Goal: Information Seeking & Learning: Learn about a topic

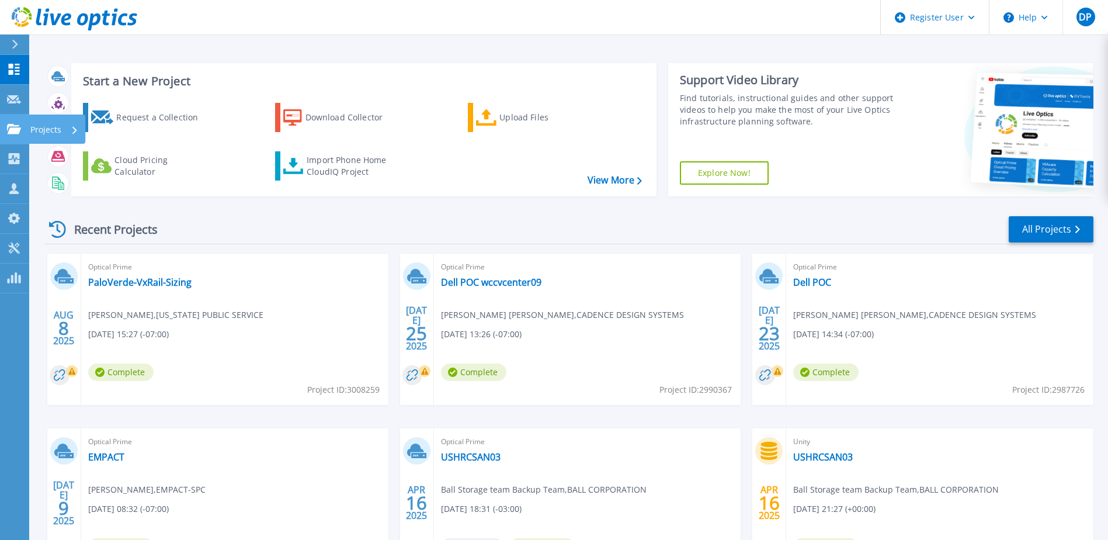
click at [6, 131] on link "Projects Projects" at bounding box center [14, 130] width 29 height 30
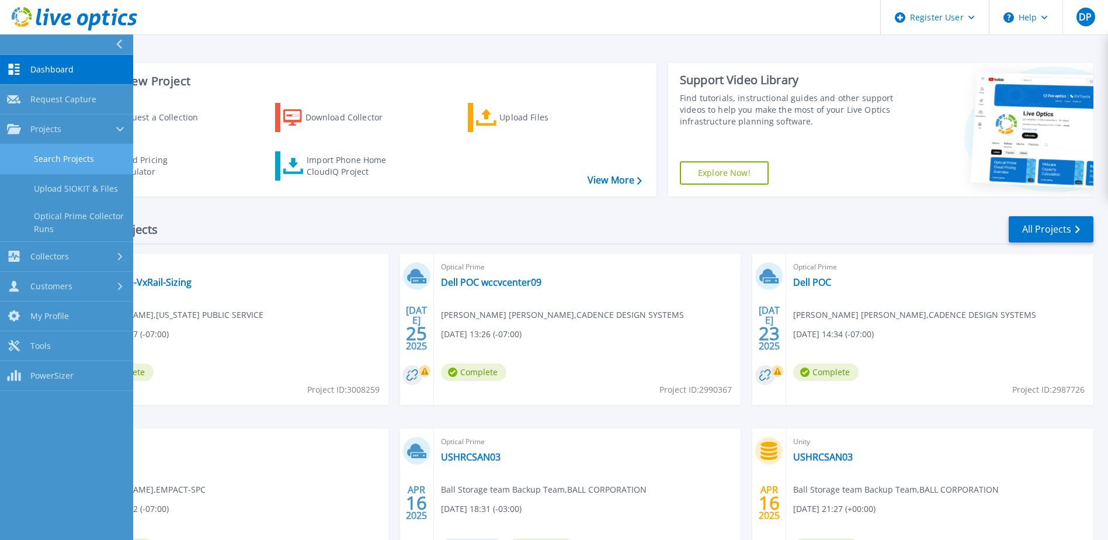
click at [65, 161] on link "Search Projects" at bounding box center [66, 159] width 133 height 30
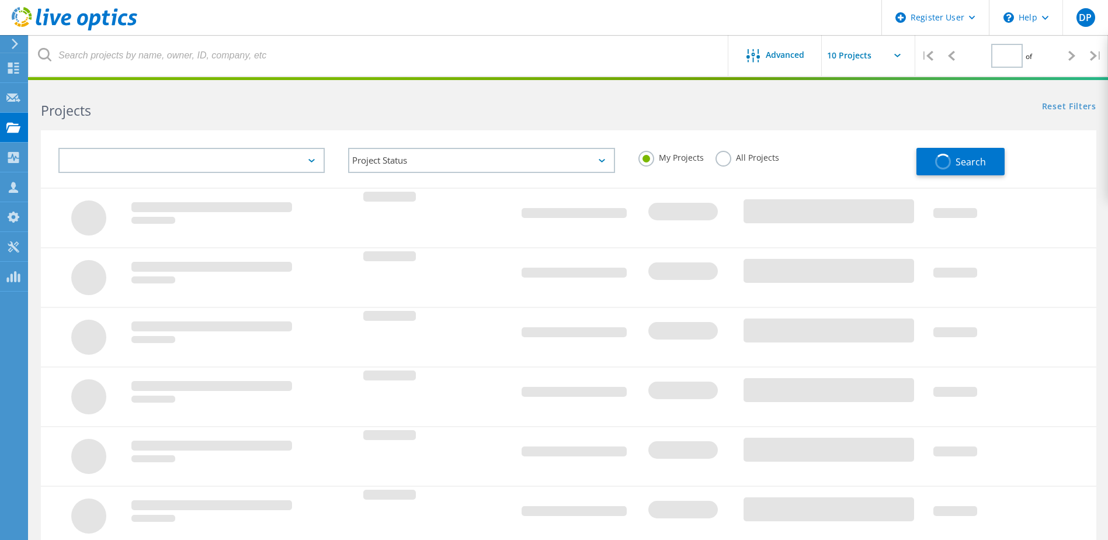
type input "1"
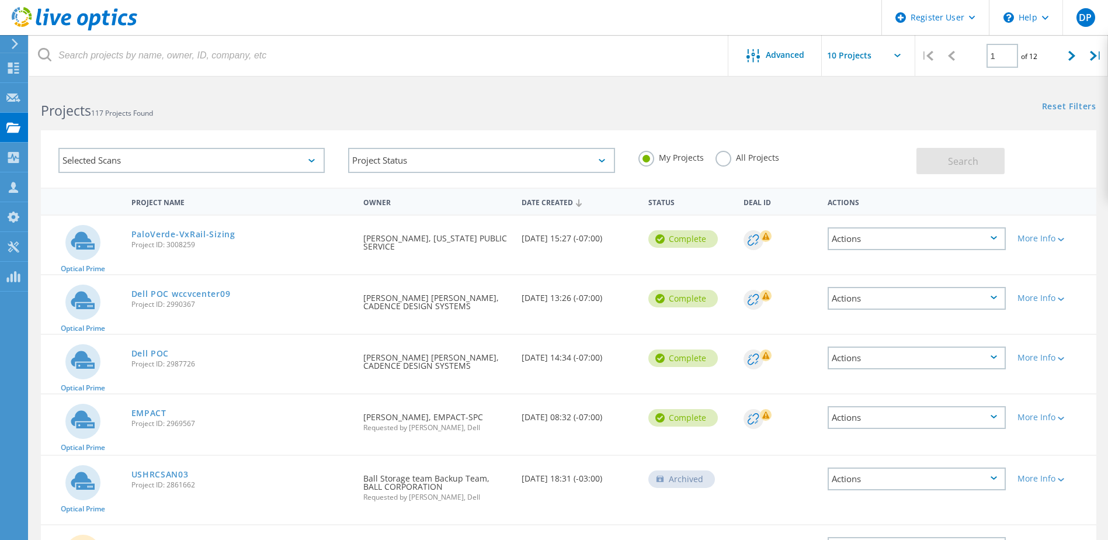
click at [719, 158] on label "All Projects" at bounding box center [748, 156] width 64 height 11
click at [0, 0] on input "All Projects" at bounding box center [0, 0] width 0 height 0
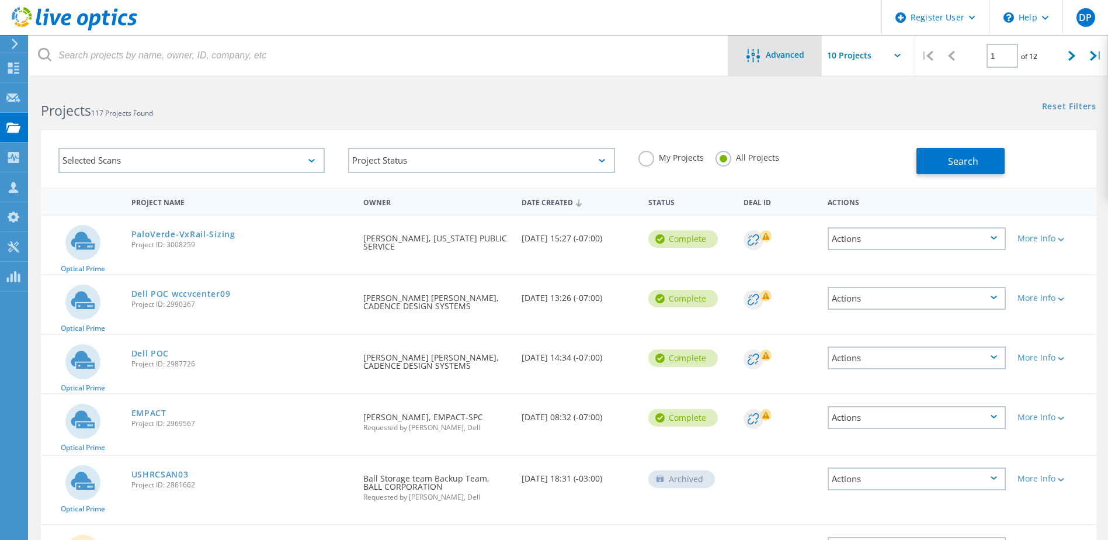
click at [768, 57] on span "Advanced" at bounding box center [785, 55] width 39 height 8
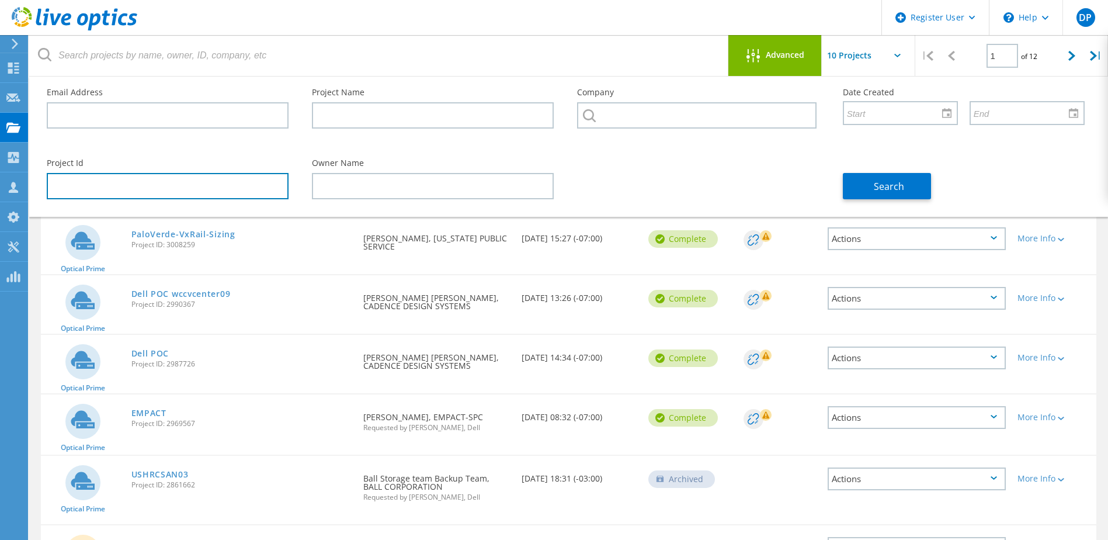
click at [130, 192] on input "text" at bounding box center [168, 186] width 242 height 26
type input "3008231"
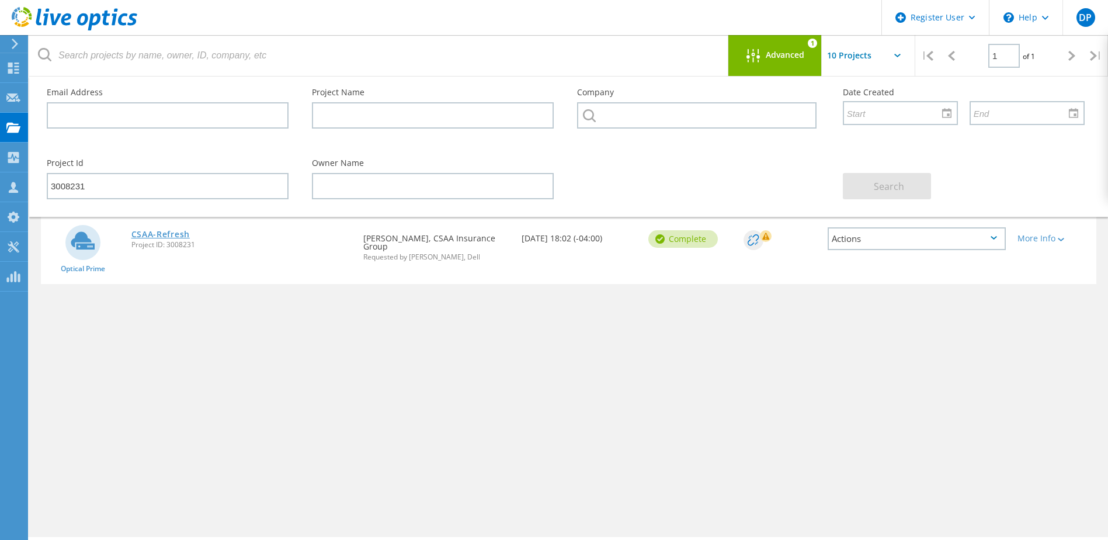
click at [141, 236] on link "CSAA-Refresh" at bounding box center [160, 234] width 58 height 8
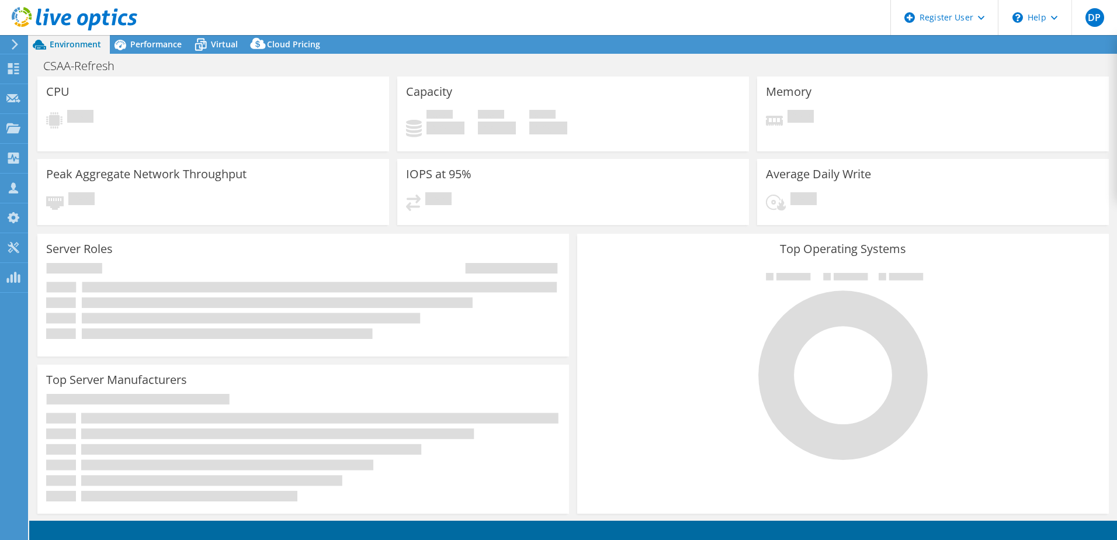
select select "USD"
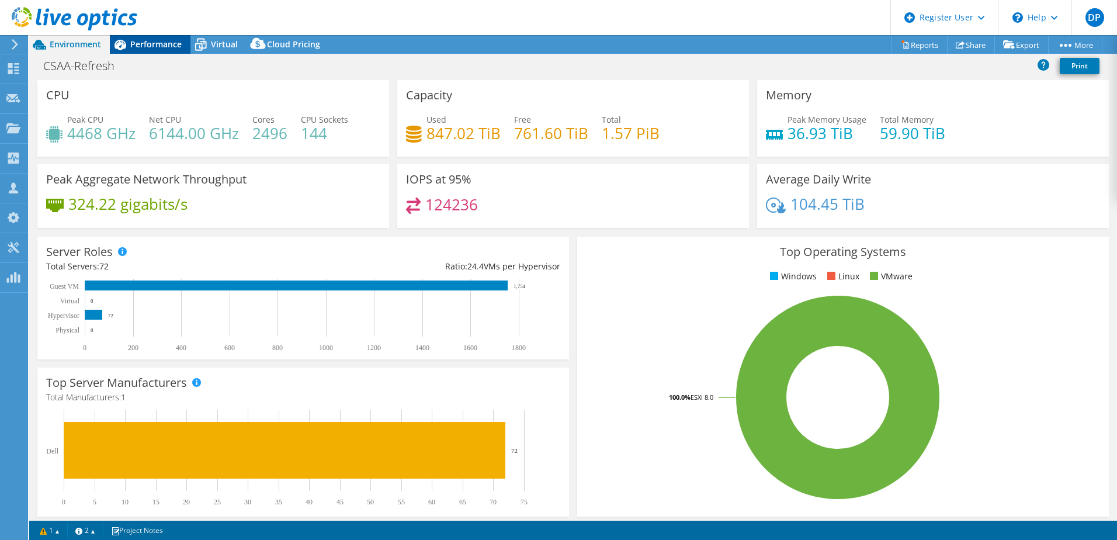
click at [164, 47] on span "Performance" at bounding box center [155, 44] width 51 height 11
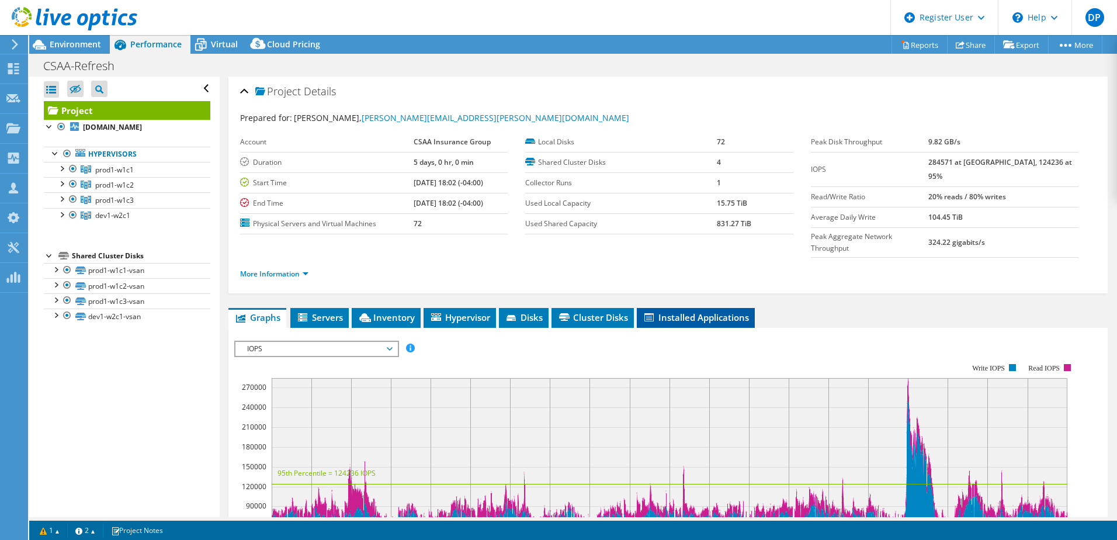
click at [713, 311] on span "Installed Applications" at bounding box center [696, 317] width 106 height 12
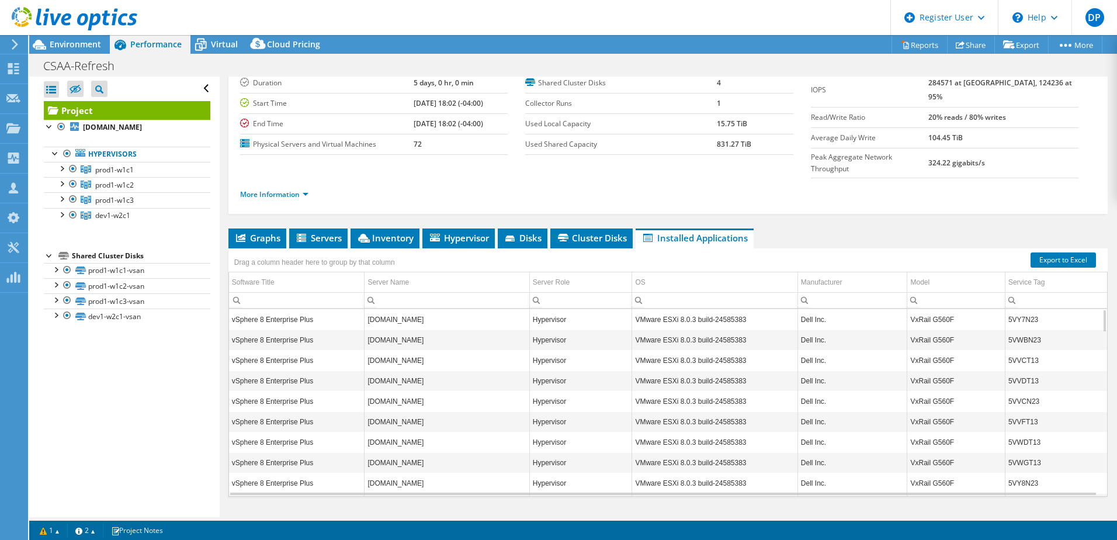
scroll to position [80, 0]
click at [449, 231] on span "Hypervisor" at bounding box center [458, 237] width 61 height 12
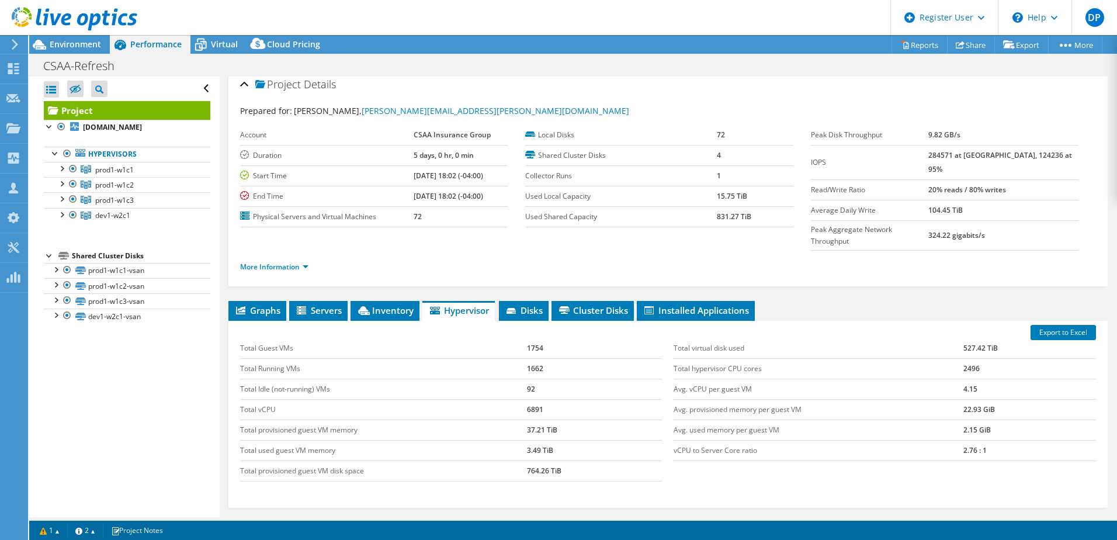
scroll to position [0, 0]
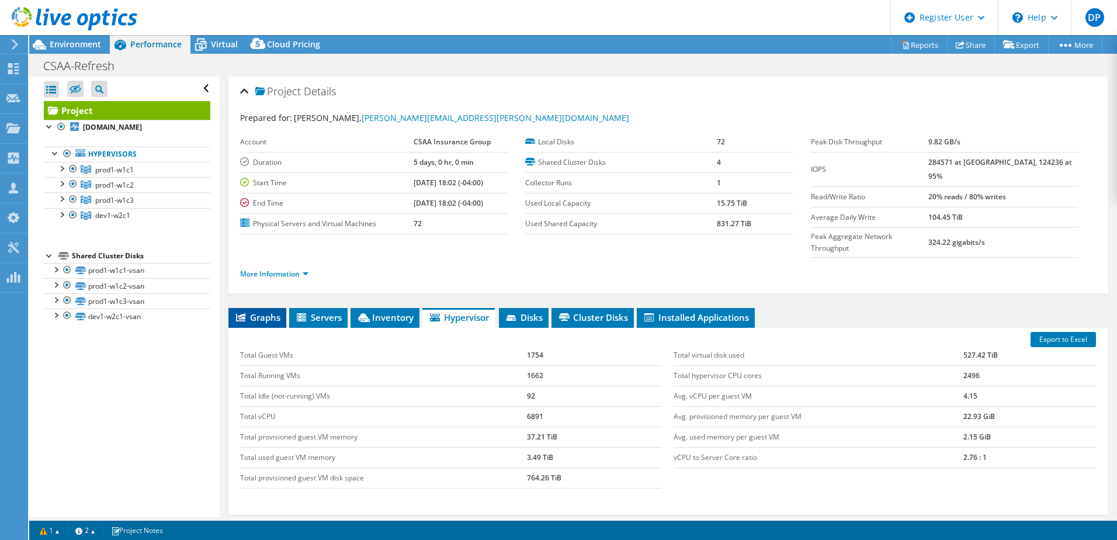
click at [248, 308] on li "Graphs" at bounding box center [257, 318] width 58 height 20
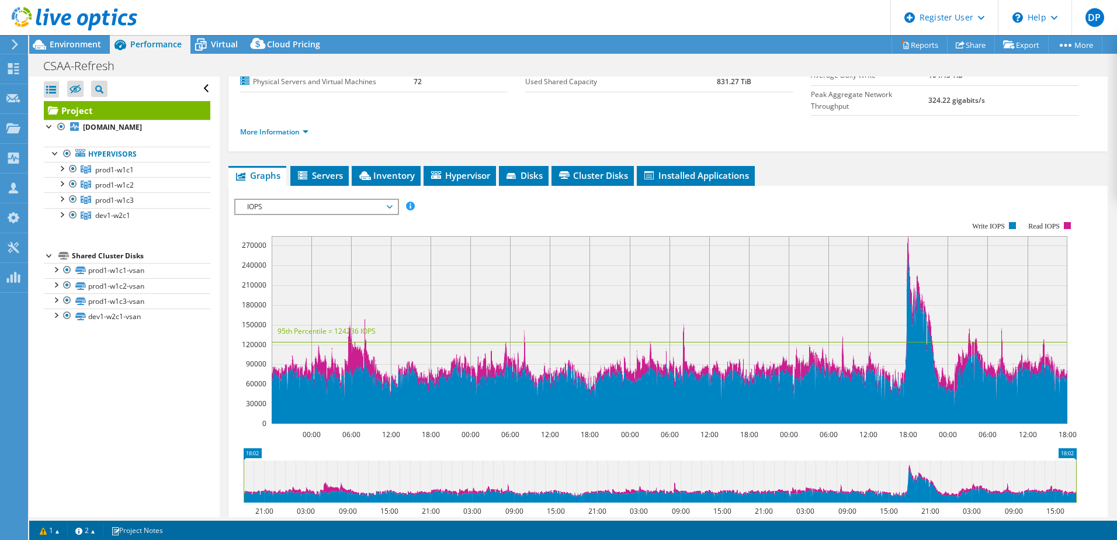
scroll to position [175, 0]
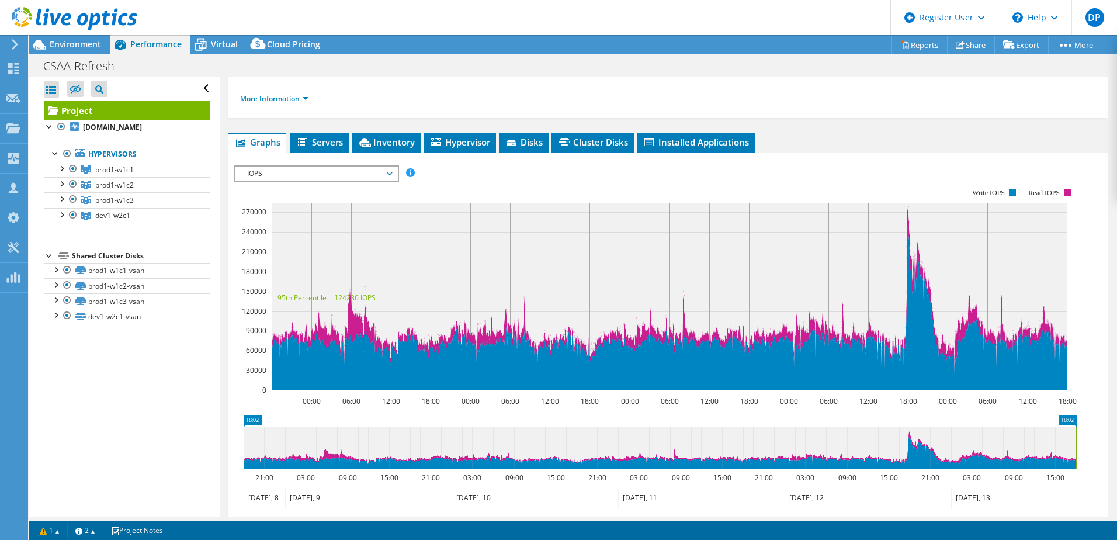
click at [383, 167] on span "IOPS" at bounding box center [316, 174] width 150 height 14
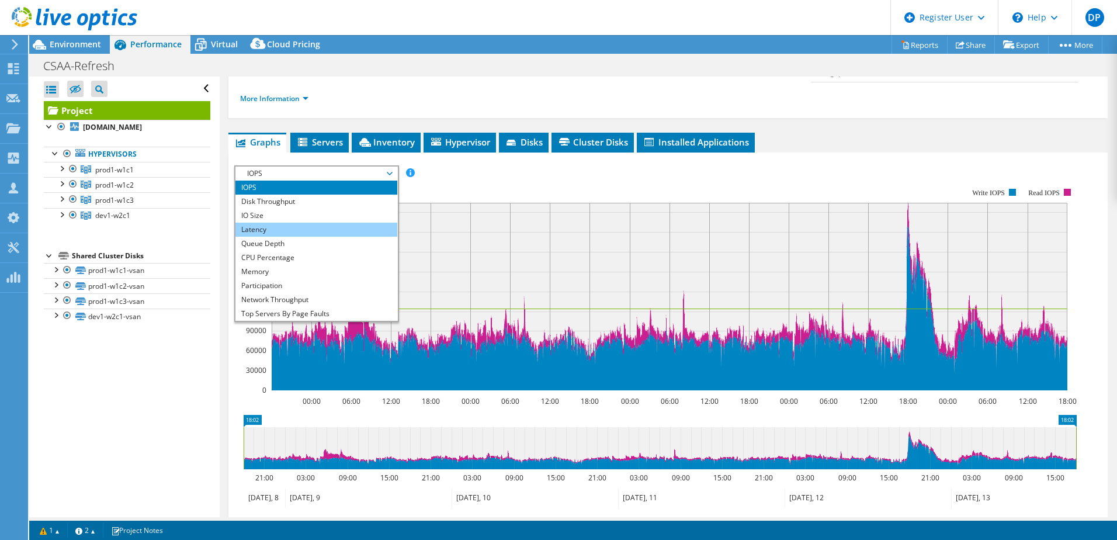
click at [268, 223] on li "Latency" at bounding box center [316, 230] width 162 height 14
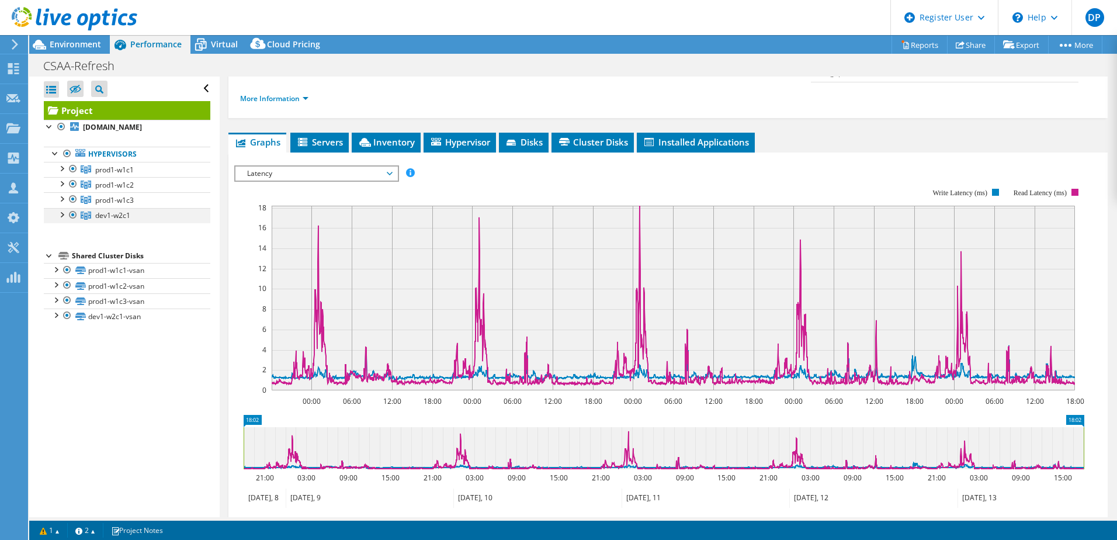
click at [71, 222] on div at bounding box center [73, 215] width 12 height 14
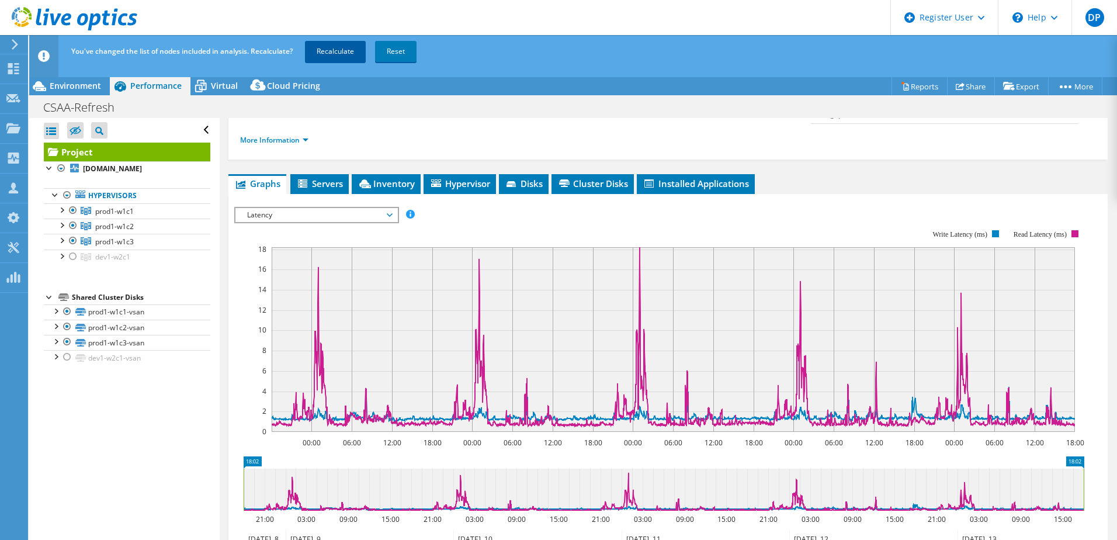
click at [331, 46] on link "Recalculate" at bounding box center [335, 51] width 61 height 21
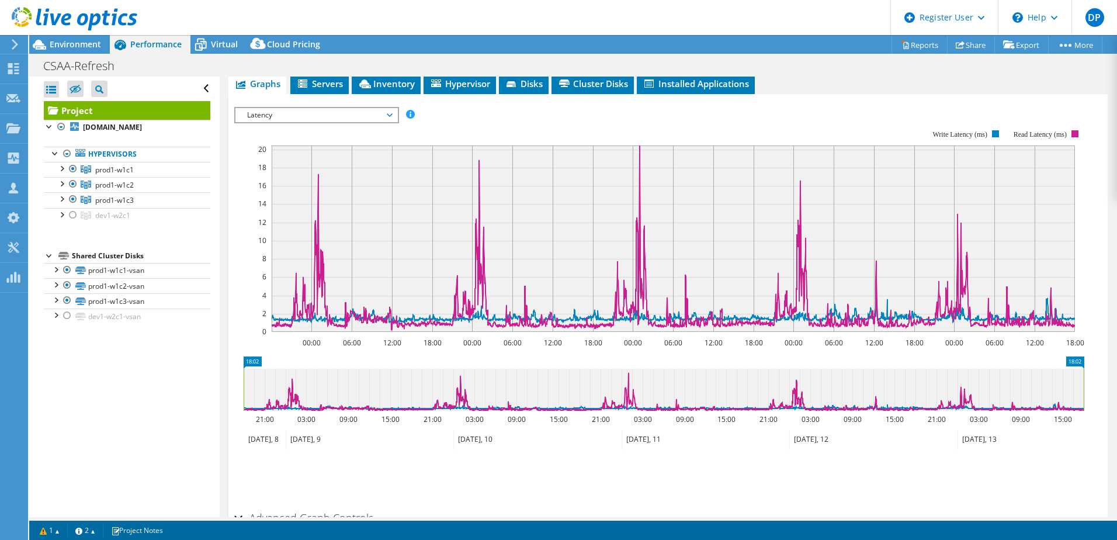
scroll to position [117, 0]
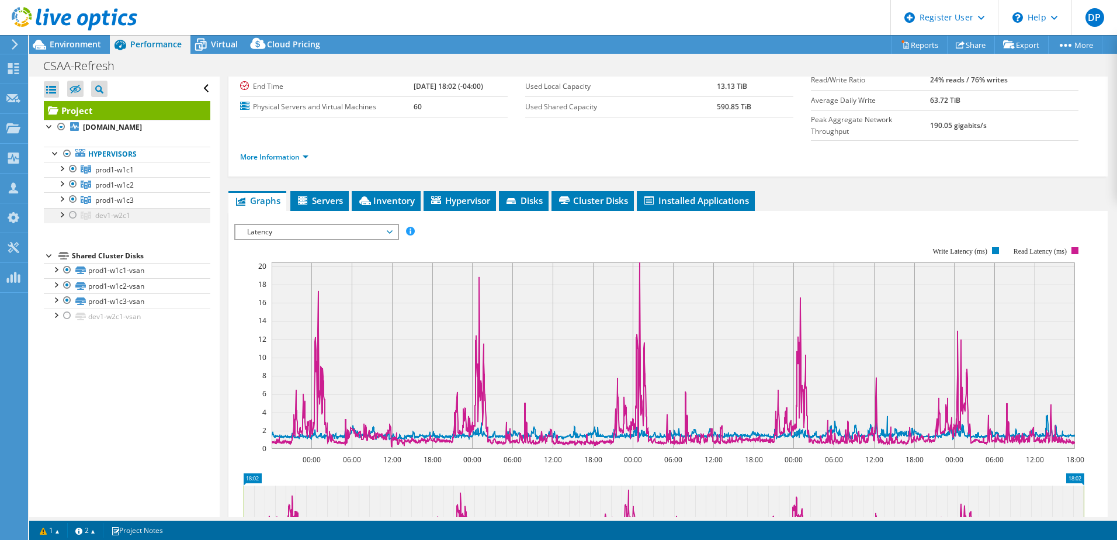
click at [72, 222] on div at bounding box center [73, 215] width 12 height 14
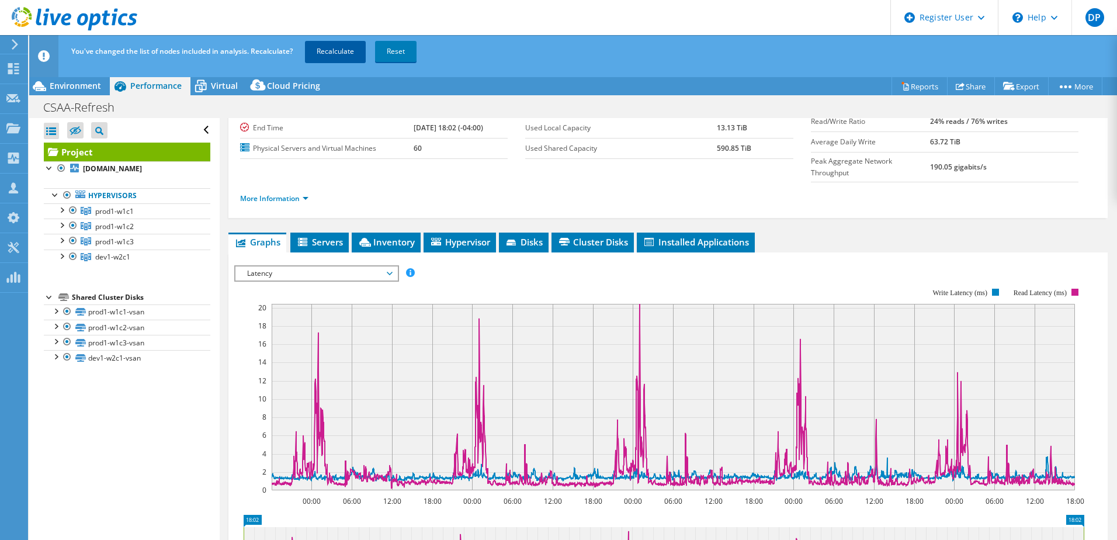
click at [337, 53] on link "Recalculate" at bounding box center [335, 51] width 61 height 21
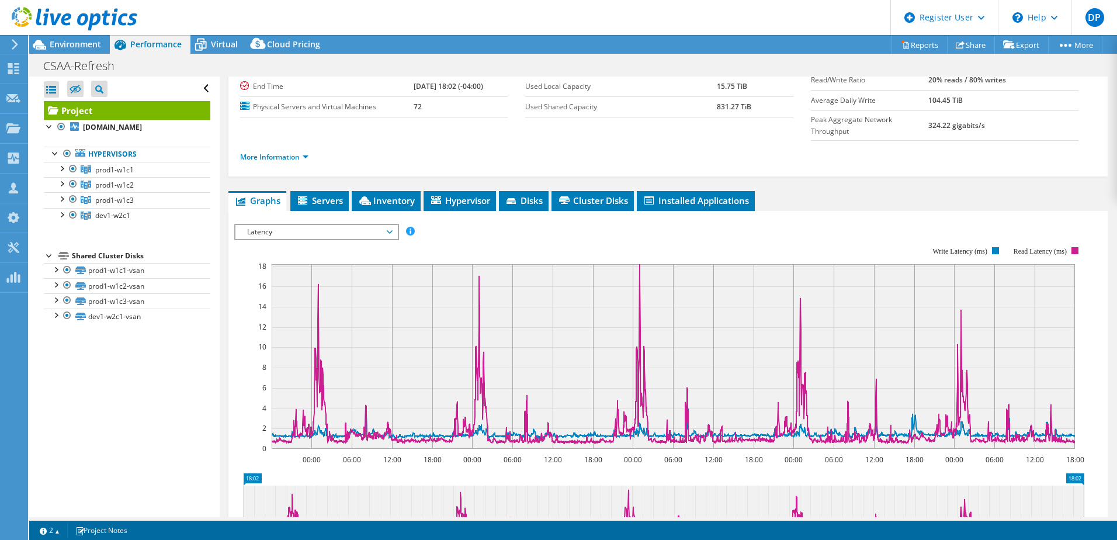
click at [391, 225] on span "Latency" at bounding box center [316, 232] width 150 height 14
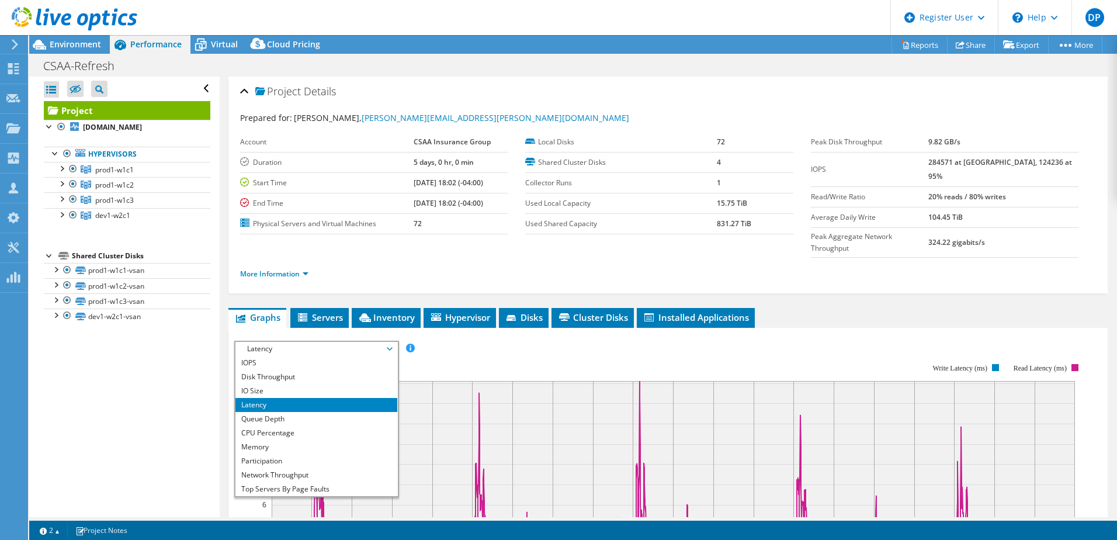
scroll to position [58, 0]
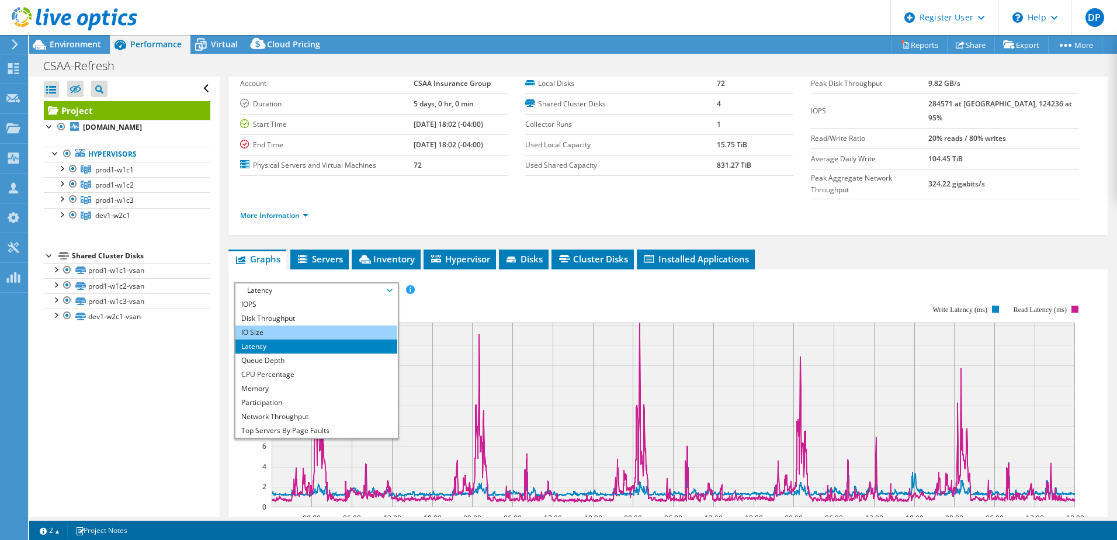
click at [268, 325] on li "IO Size" at bounding box center [316, 332] width 162 height 14
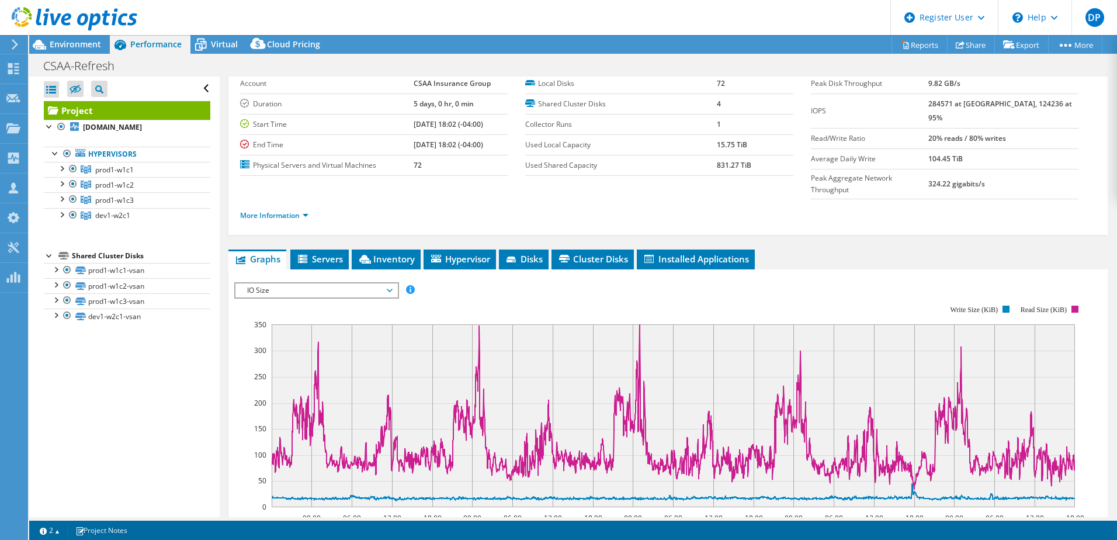
click at [392, 289] on icon at bounding box center [390, 291] width 6 height 4
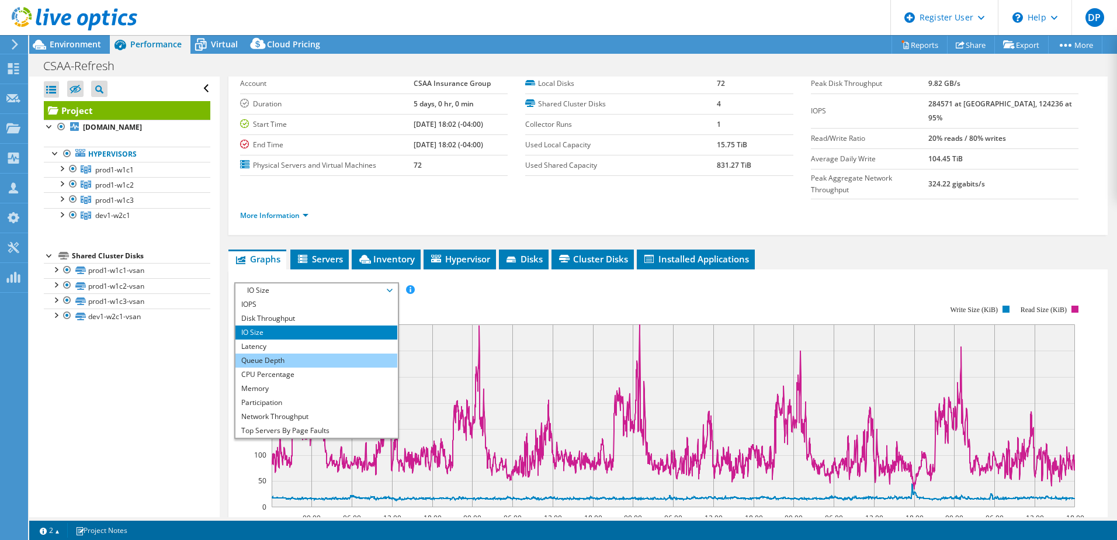
click at [263, 353] on li "Queue Depth" at bounding box center [316, 360] width 162 height 14
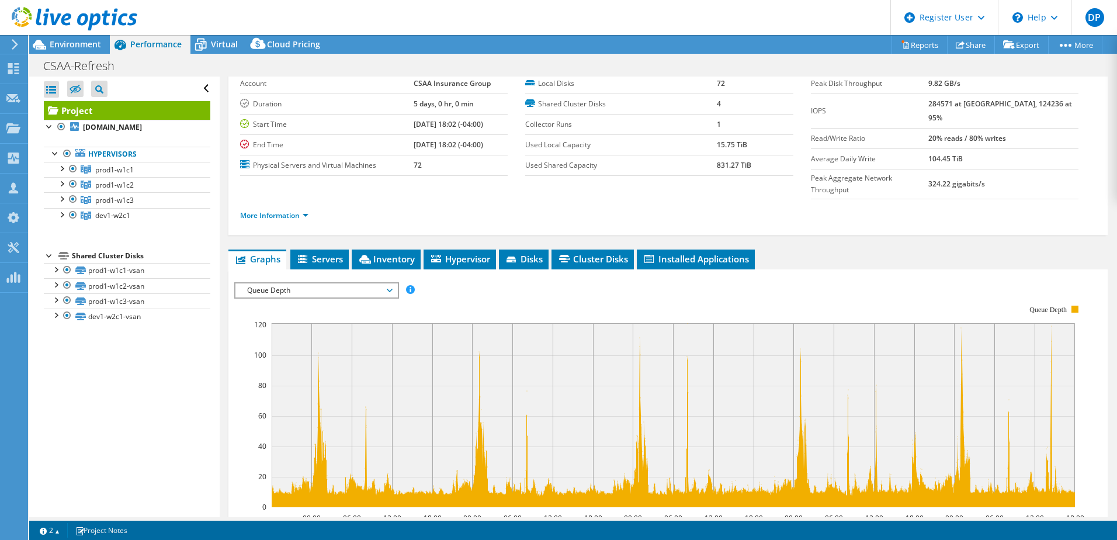
click at [390, 283] on span "Queue Depth" at bounding box center [316, 290] width 150 height 14
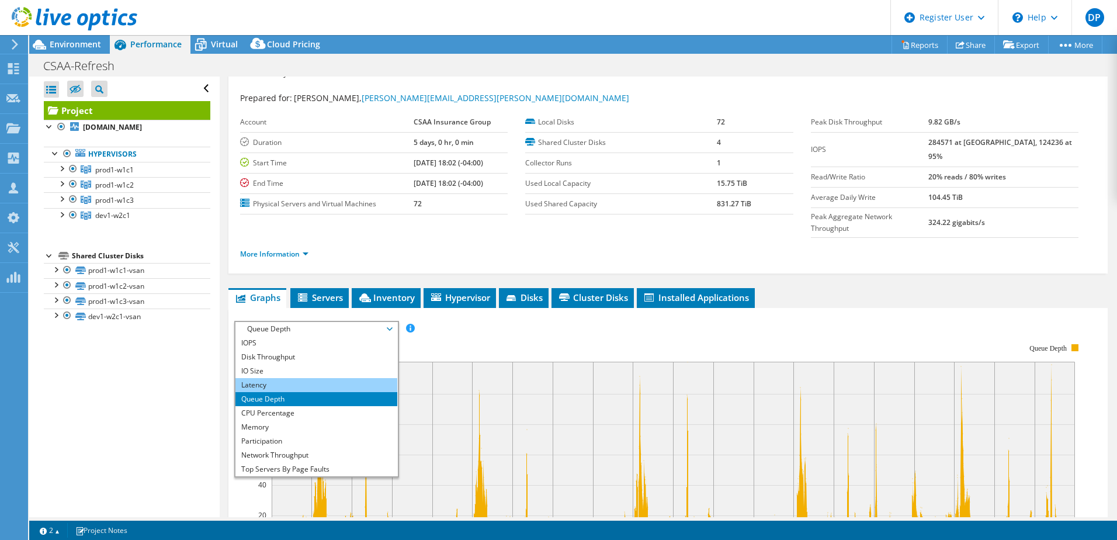
scroll to position [0, 0]
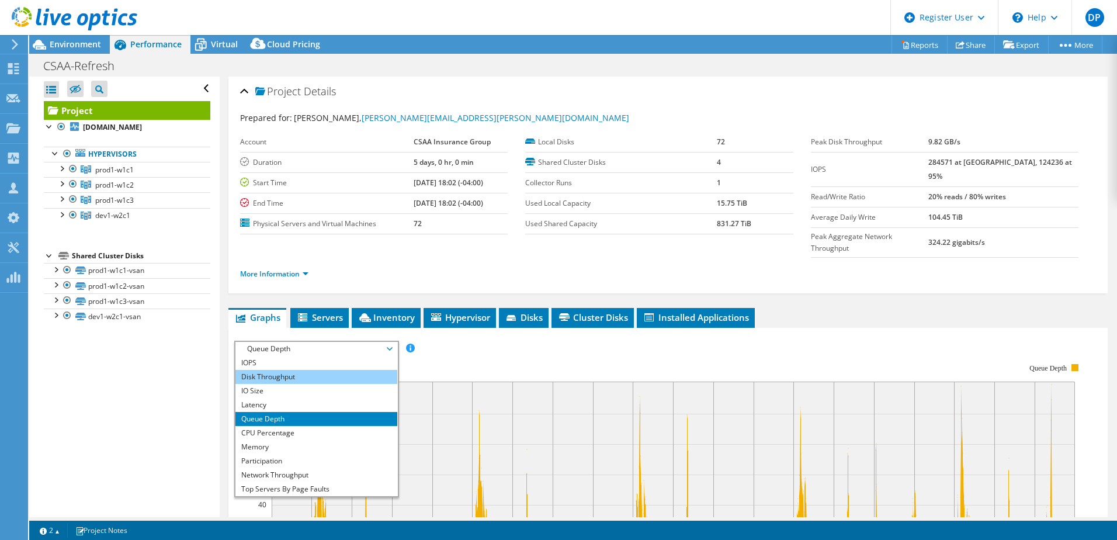
click at [285, 370] on li "Disk Throughput" at bounding box center [316, 377] width 162 height 14
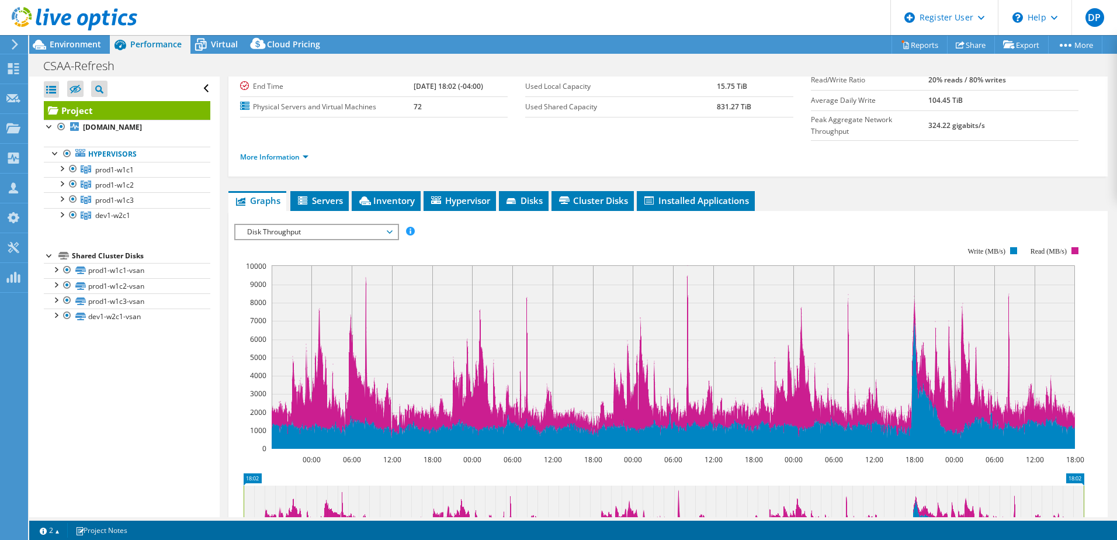
scroll to position [58, 0]
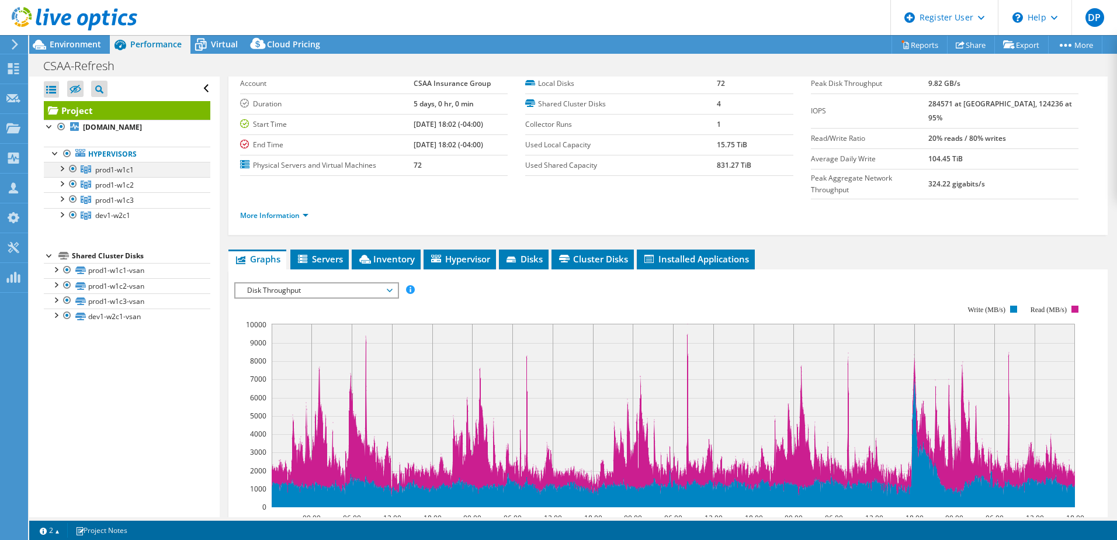
click at [63, 174] on div at bounding box center [62, 168] width 12 height 12
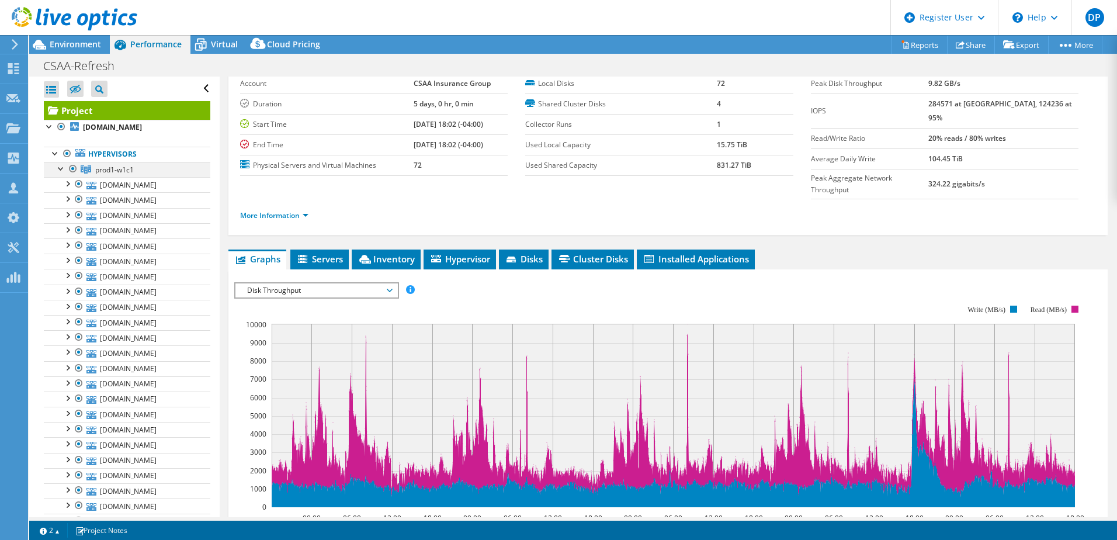
click at [63, 174] on div at bounding box center [62, 168] width 12 height 12
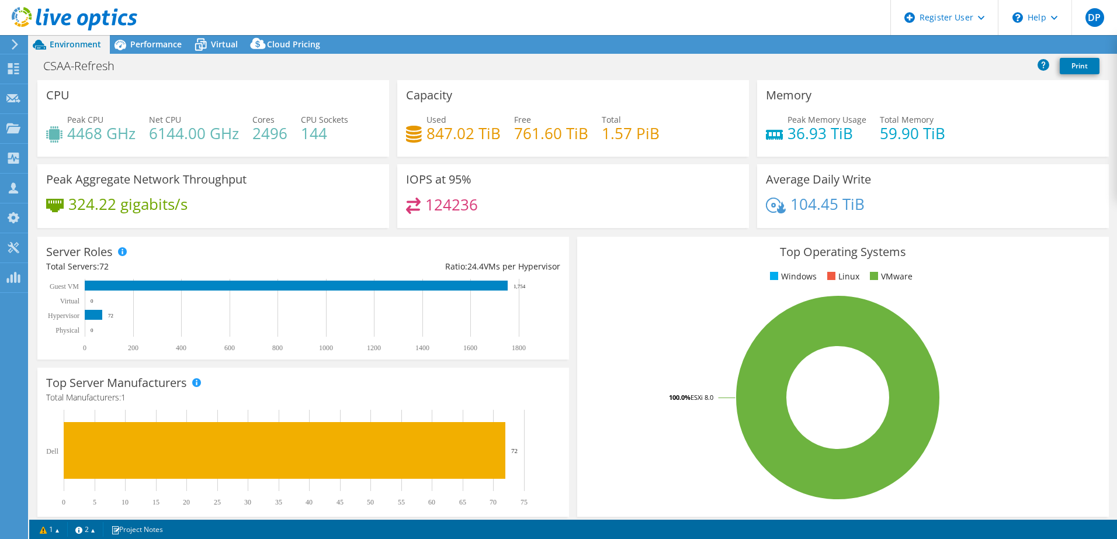
select select "USD"
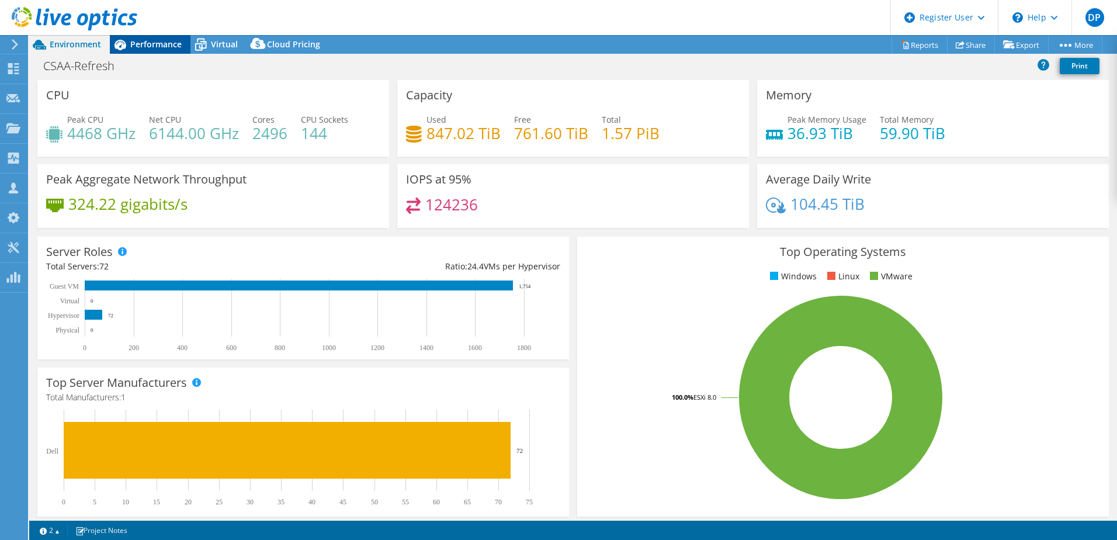
click at [148, 51] on div "Performance" at bounding box center [150, 44] width 81 height 19
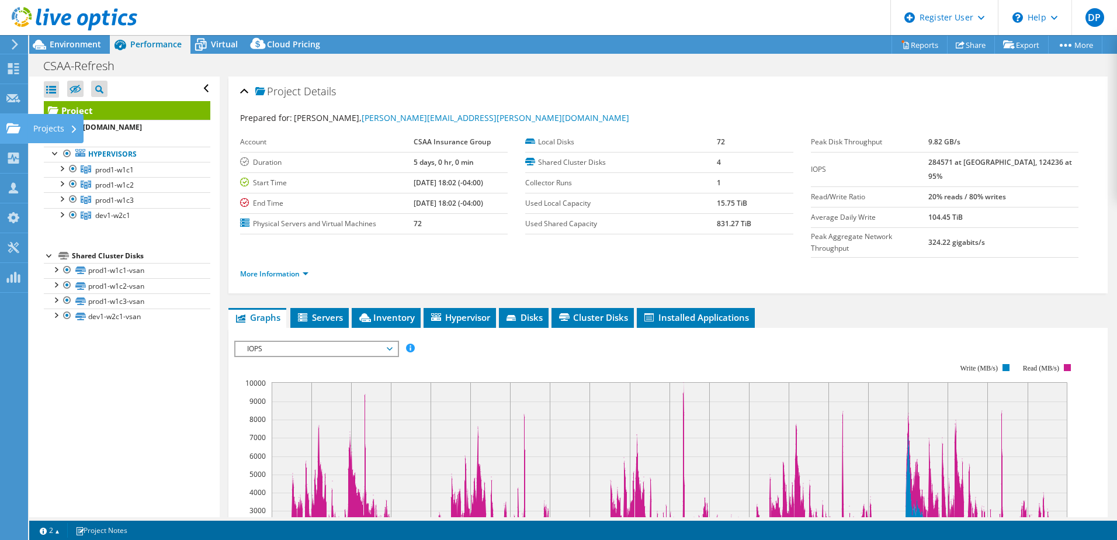
click at [10, 128] on use at bounding box center [13, 128] width 14 height 10
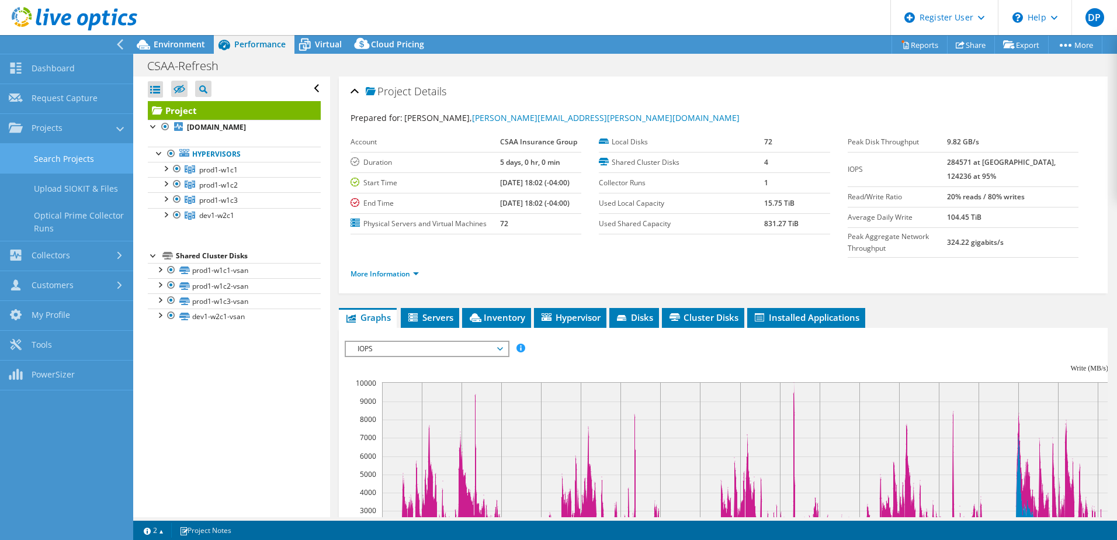
click at [46, 155] on link "Search Projects" at bounding box center [66, 159] width 133 height 30
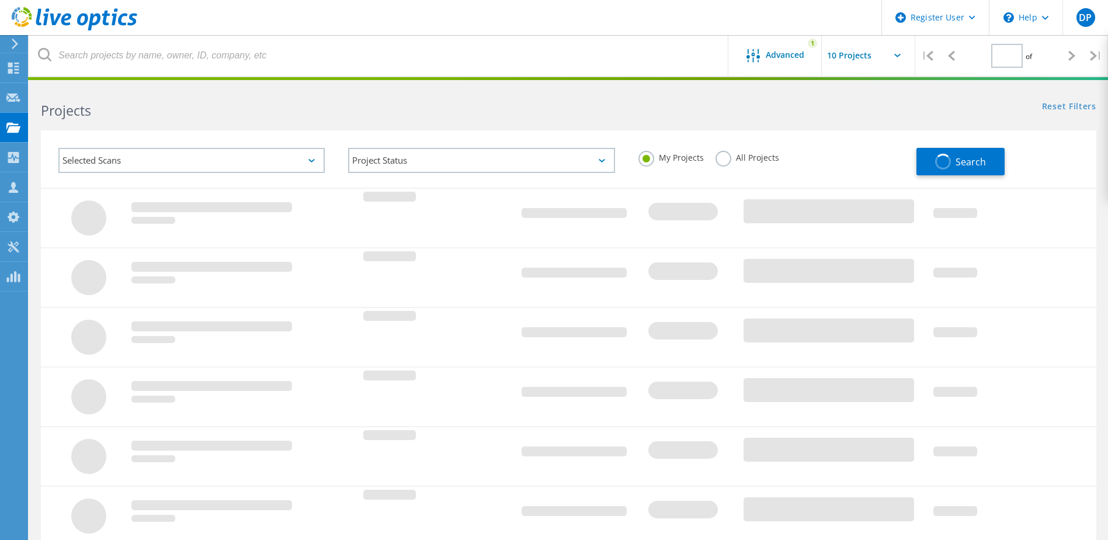
type input "1"
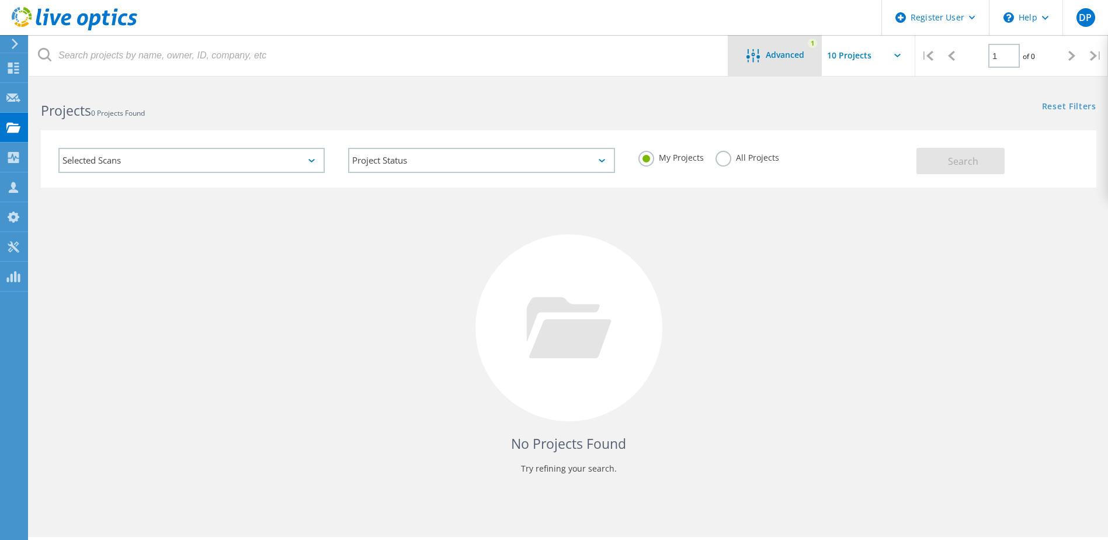
click at [797, 52] on span "Advanced" at bounding box center [785, 55] width 39 height 8
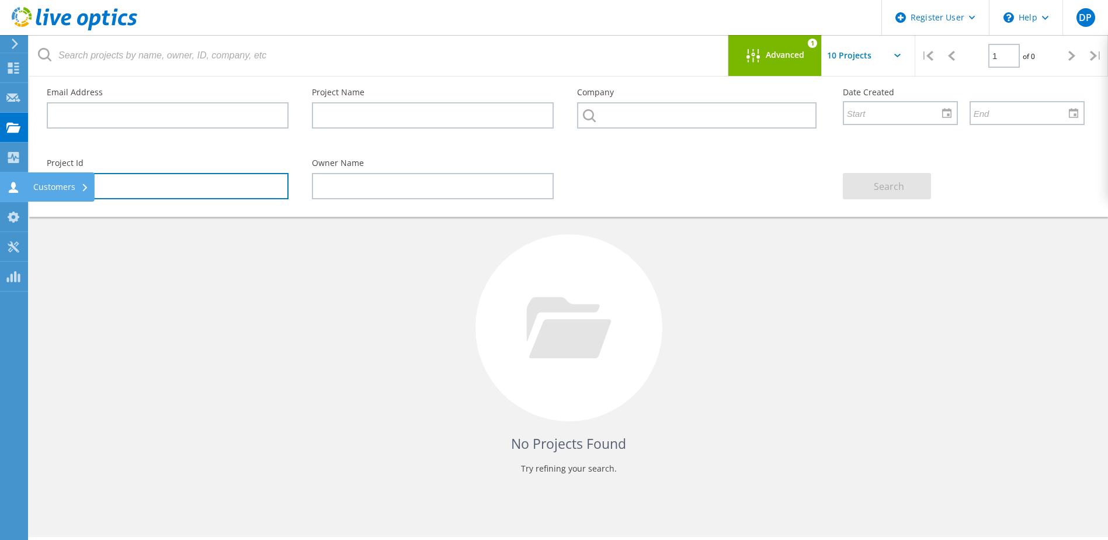
drag, startPoint x: 56, startPoint y: 185, endPoint x: 8, endPoint y: 194, distance: 49.3
click at [0, 193] on html "Register User \n Help Explore Helpful Articles Contact Support DP Dell User [PE…" at bounding box center [554, 286] width 1108 height 572
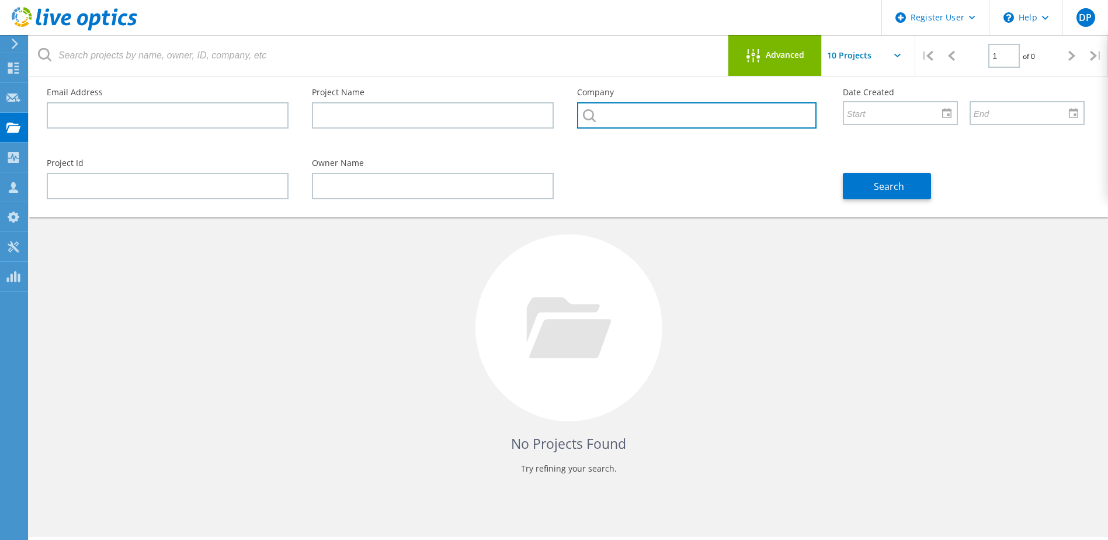
click at [630, 110] on input "text" at bounding box center [696, 115] width 239 height 26
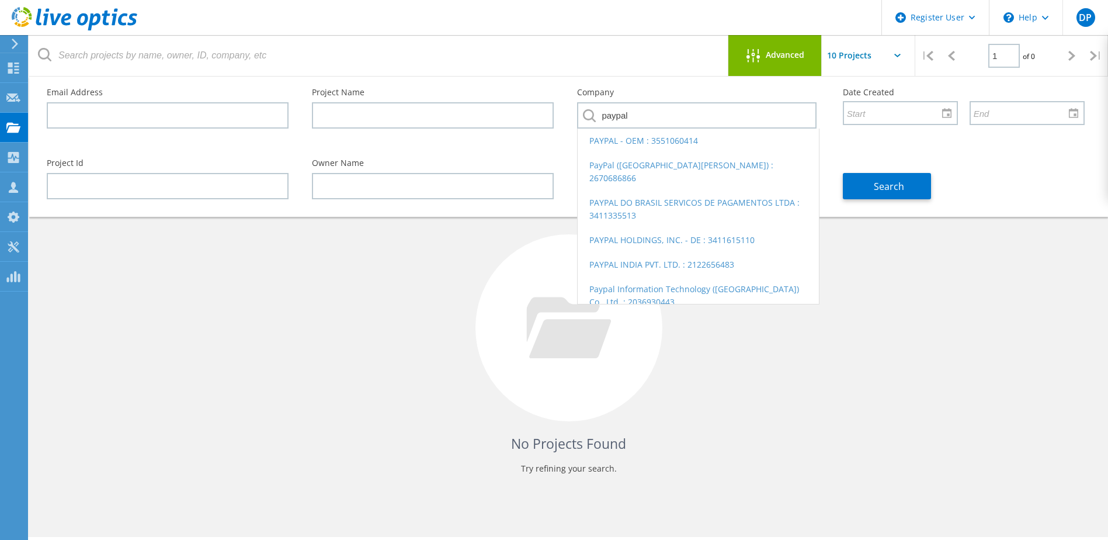
click at [604, 165] on li "PayPal (San Jose) : 2670686866" at bounding box center [698, 171] width 241 height 37
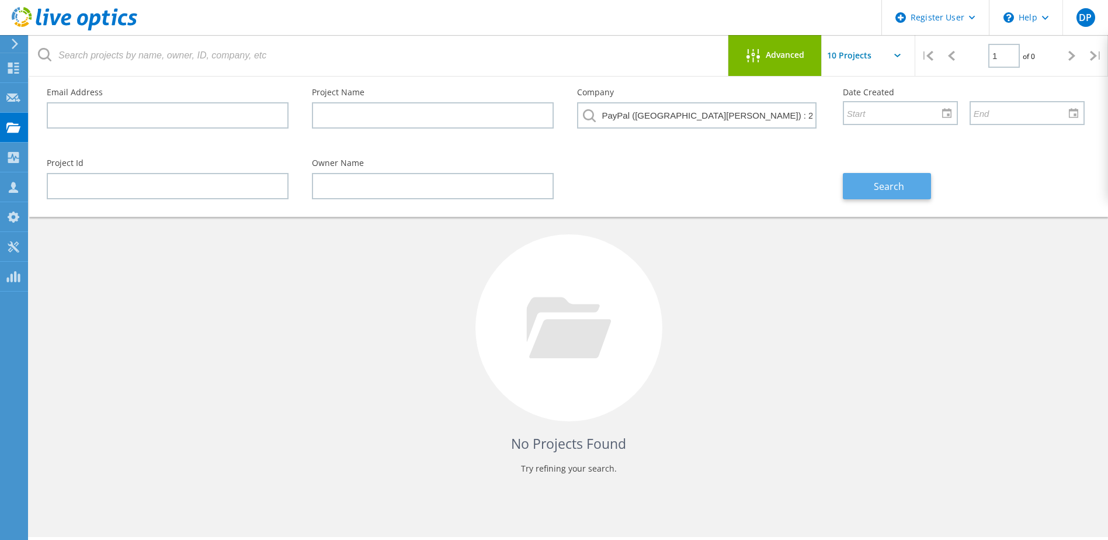
click at [878, 184] on span "Search" at bounding box center [889, 186] width 30 height 13
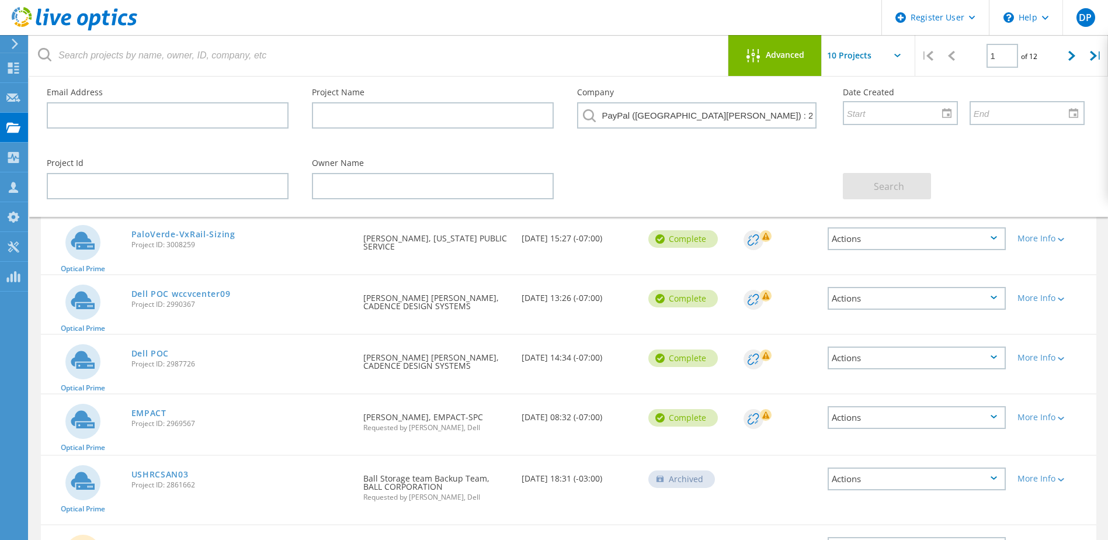
click at [771, 61] on div "Advanced" at bounding box center [775, 56] width 93 height 15
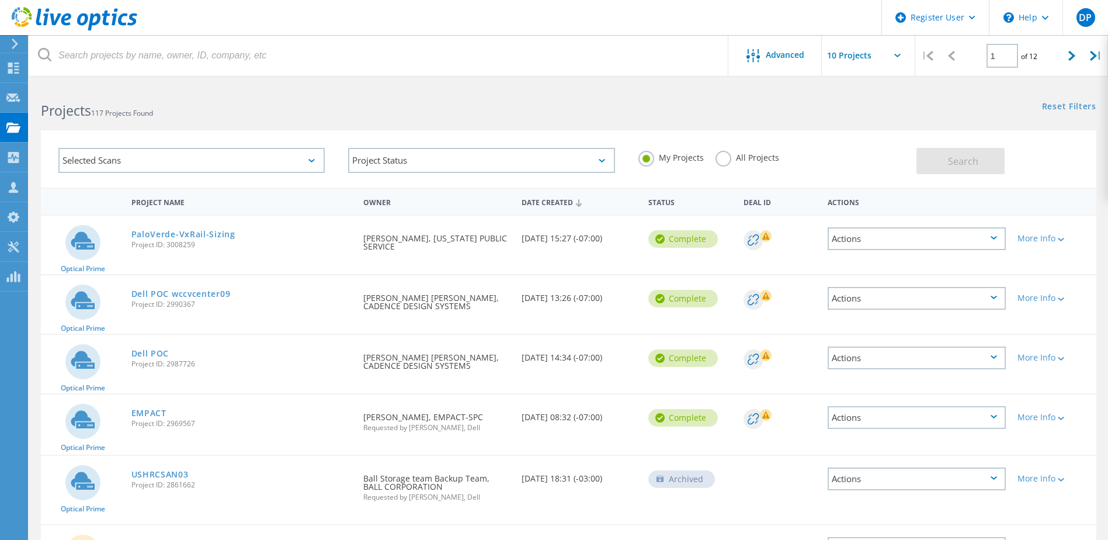
click at [720, 159] on label "All Projects" at bounding box center [748, 156] width 64 height 11
click at [0, 0] on input "All Projects" at bounding box center [0, 0] width 0 height 0
click at [956, 171] on button "Search" at bounding box center [961, 161] width 88 height 26
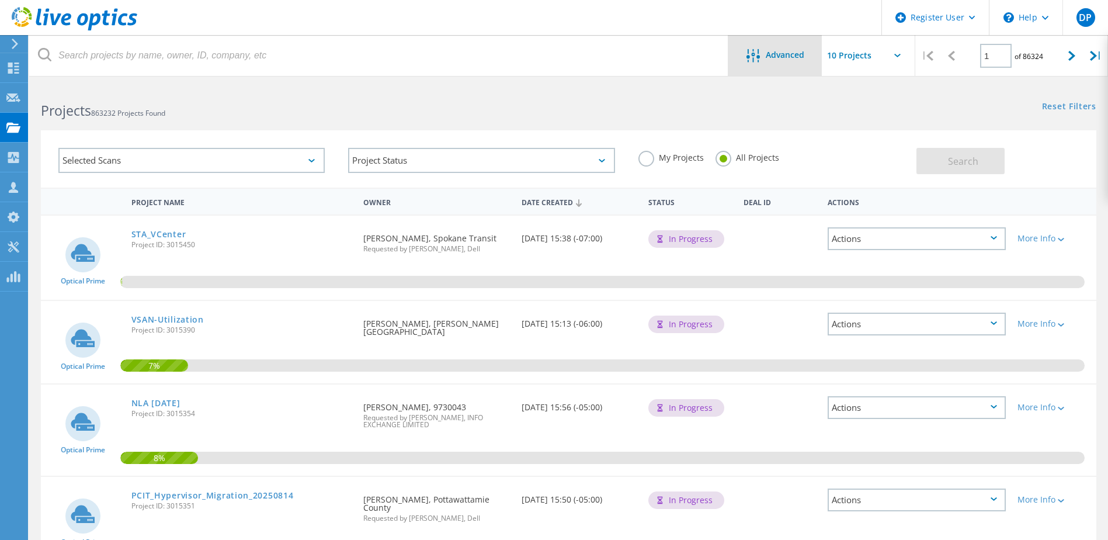
click at [785, 51] on span "Advanced" at bounding box center [785, 55] width 39 height 8
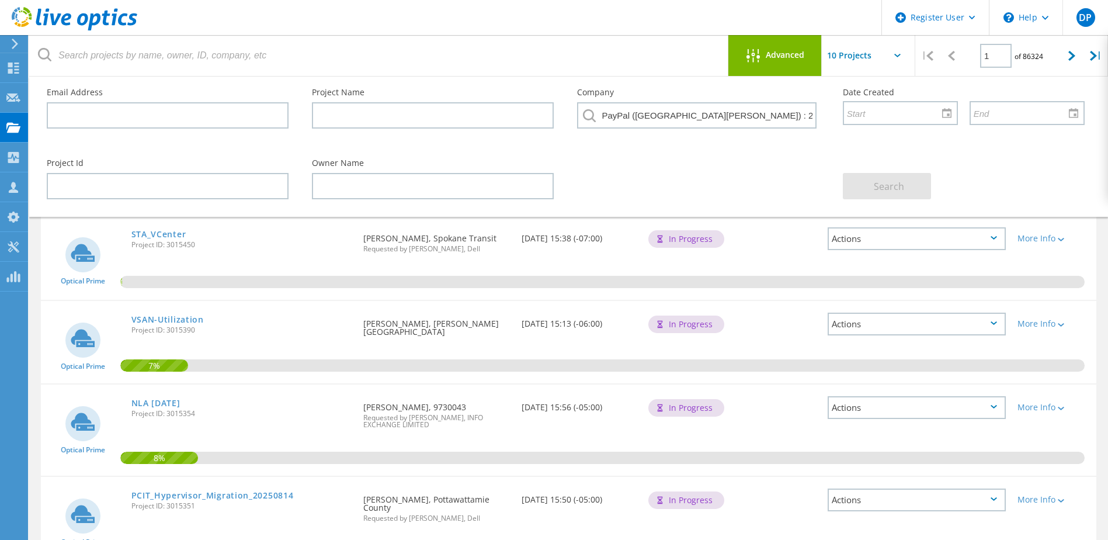
click at [744, 129] on div "PayPal (San Jose) : 2670686866" at bounding box center [698, 118] width 242 height 33
click at [738, 119] on input "PayPal (San Jose) : 2670686866" at bounding box center [696, 115] width 239 height 26
click at [746, 116] on input "PayPal (San Jose) : 2670686866" at bounding box center [696, 115] width 239 height 26
drag, startPoint x: 745, startPoint y: 115, endPoint x: 633, endPoint y: 119, distance: 112.2
click at [633, 119] on input "PayPal (San Jose) : 2670686866" at bounding box center [696, 115] width 239 height 26
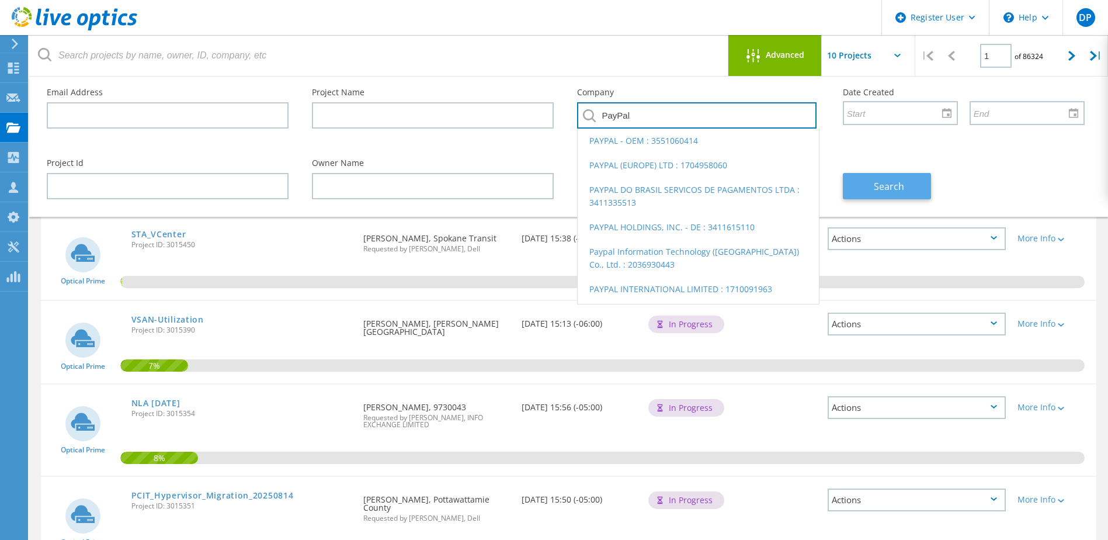
type input "PayPal"
click at [870, 183] on button "Search" at bounding box center [887, 186] width 88 height 26
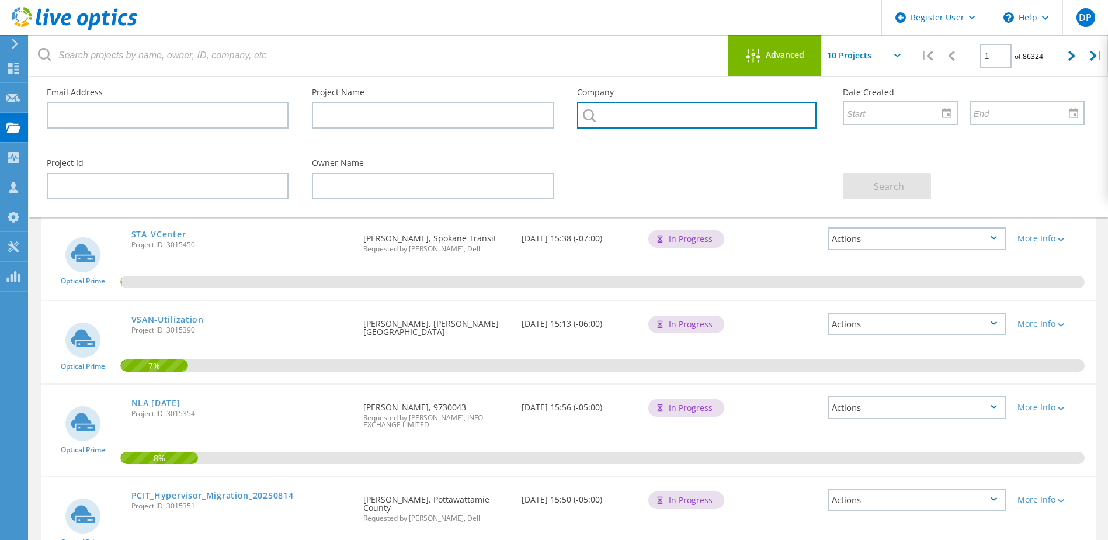
click at [686, 117] on input "text" at bounding box center [696, 115] width 239 height 26
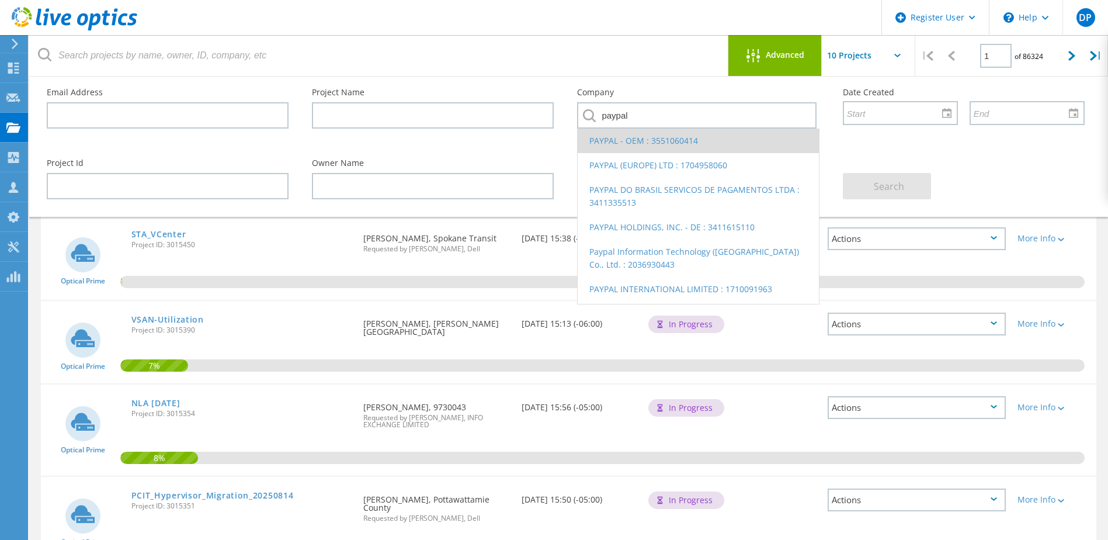
click at [675, 140] on li "PAYPAL - OEM : 3551060414" at bounding box center [698, 141] width 241 height 25
type input "PAYPAL - OEM : 3551060414"
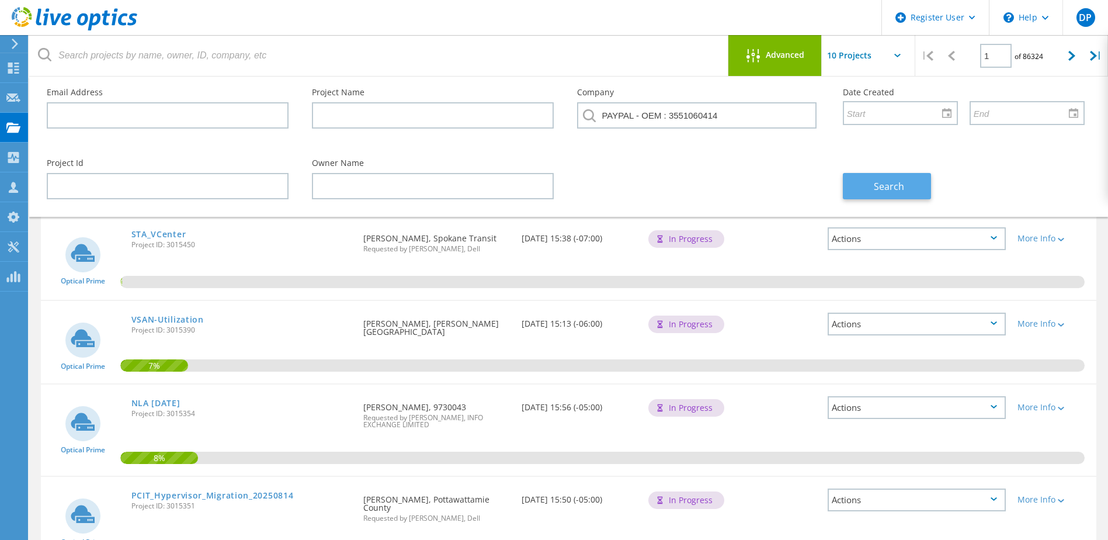
click at [890, 186] on span "Search" at bounding box center [889, 186] width 30 height 13
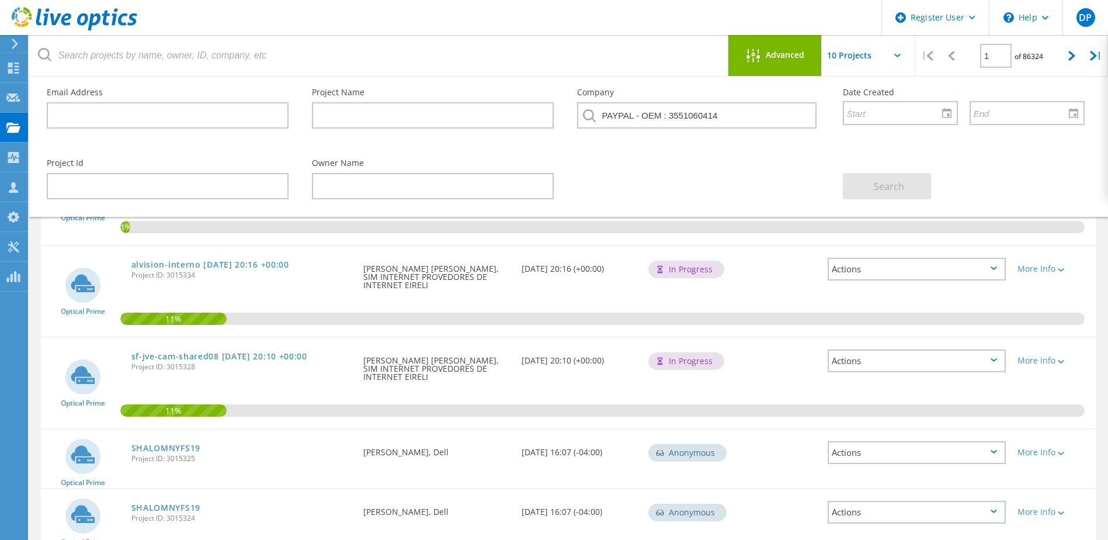
scroll to position [509, 0]
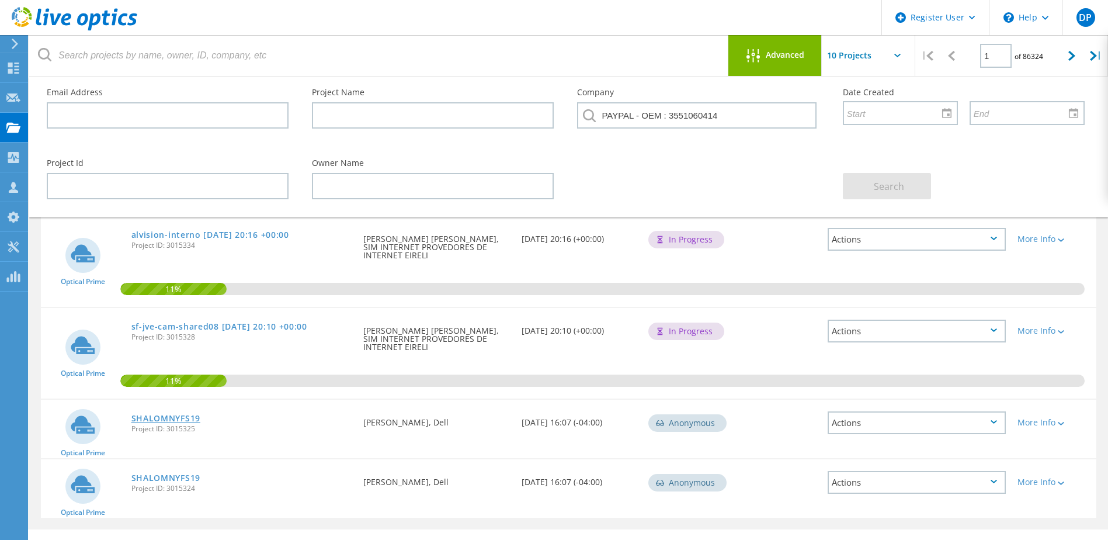
click at [172, 414] on link "SHALOMNYFS19" at bounding box center [165, 418] width 69 height 8
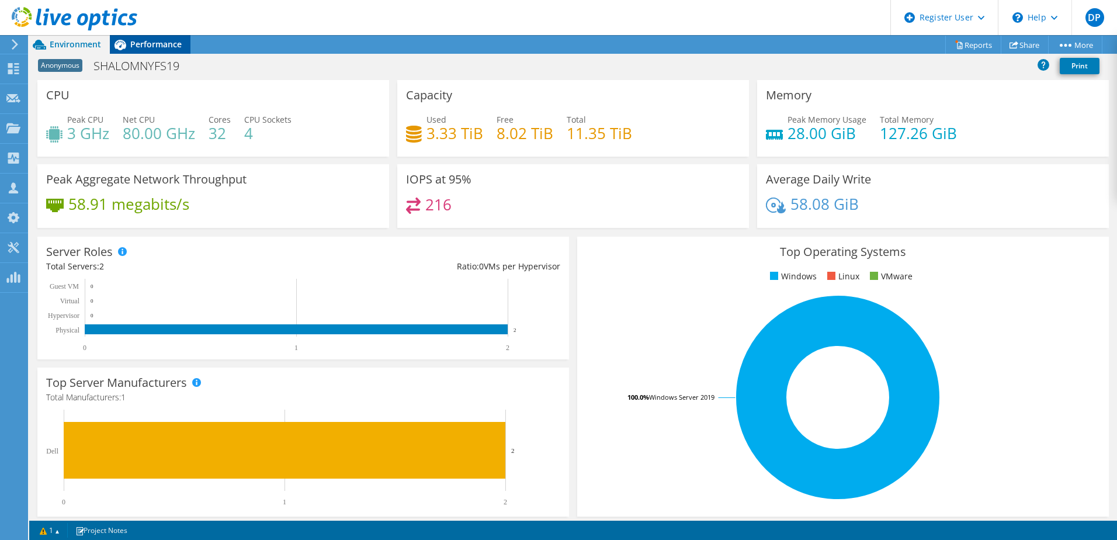
click at [149, 46] on span "Performance" at bounding box center [155, 44] width 51 height 11
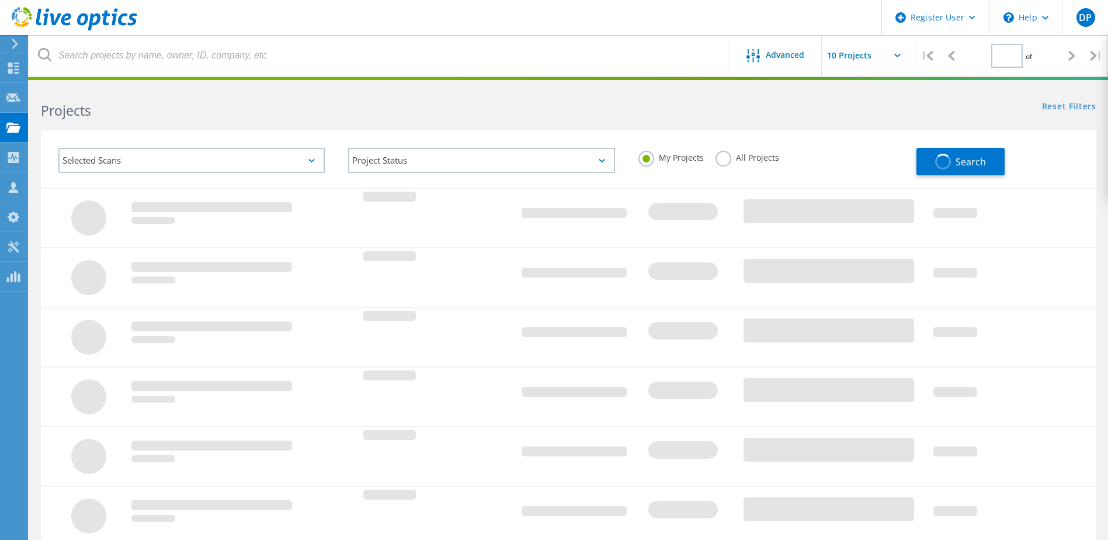
type input "1"
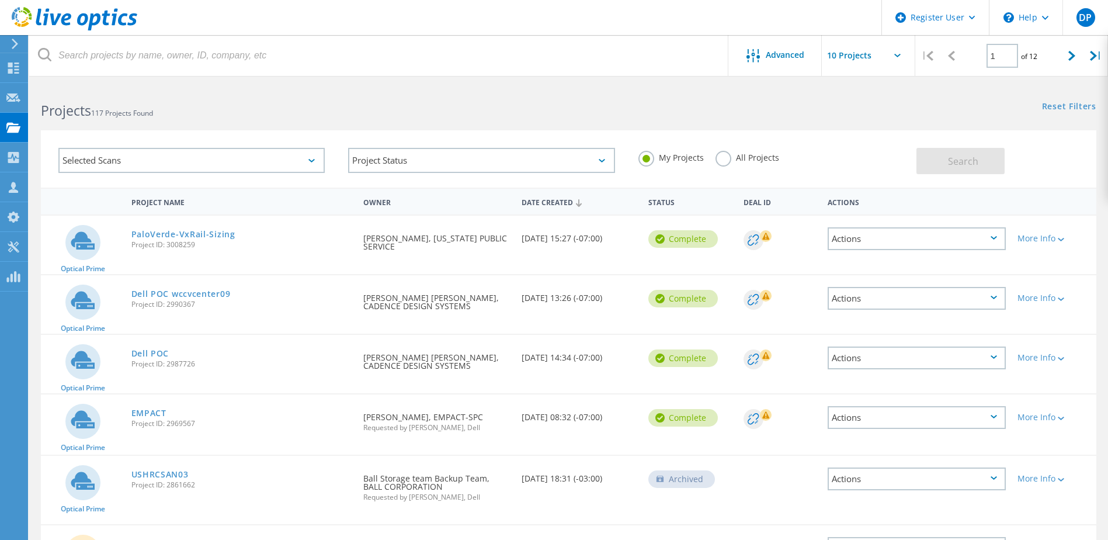
click at [719, 154] on label "All Projects" at bounding box center [748, 156] width 64 height 11
click at [0, 0] on input "All Projects" at bounding box center [0, 0] width 0 height 0
click at [963, 158] on span "Search" at bounding box center [963, 161] width 30 height 13
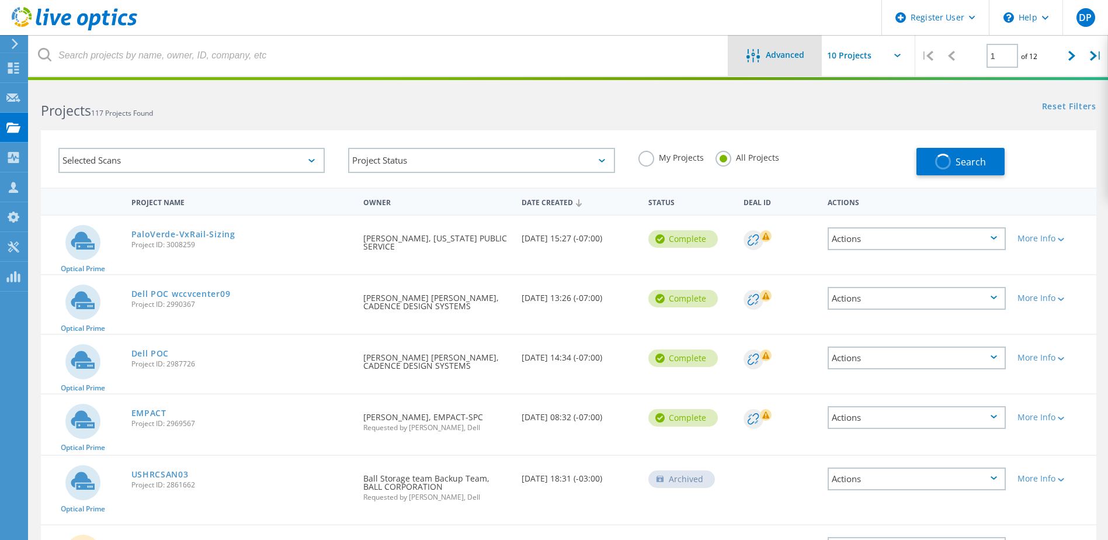
click at [796, 57] on span "Advanced" at bounding box center [785, 55] width 39 height 8
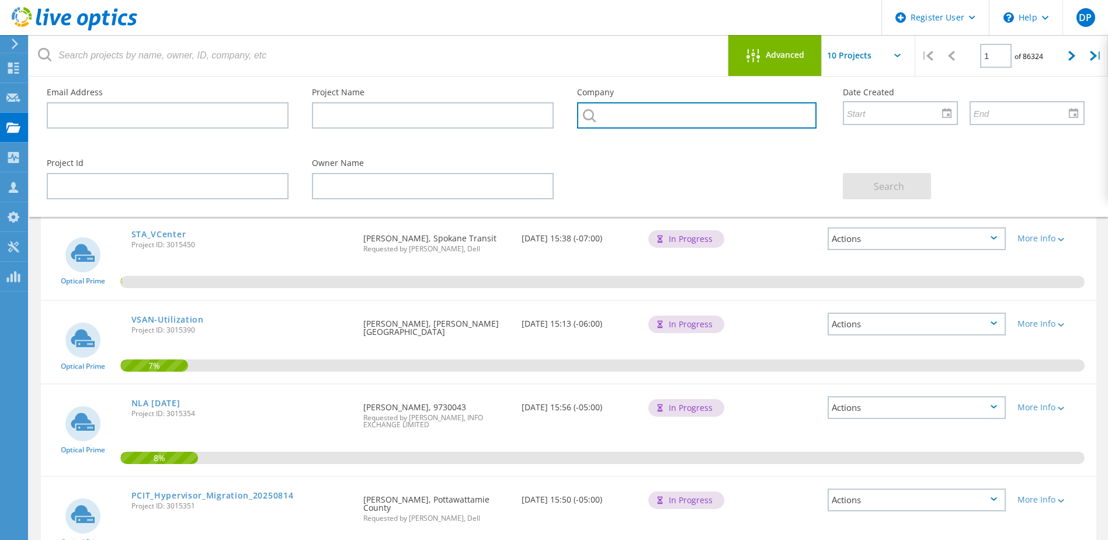
click at [674, 117] on input "text" at bounding box center [696, 115] width 239 height 26
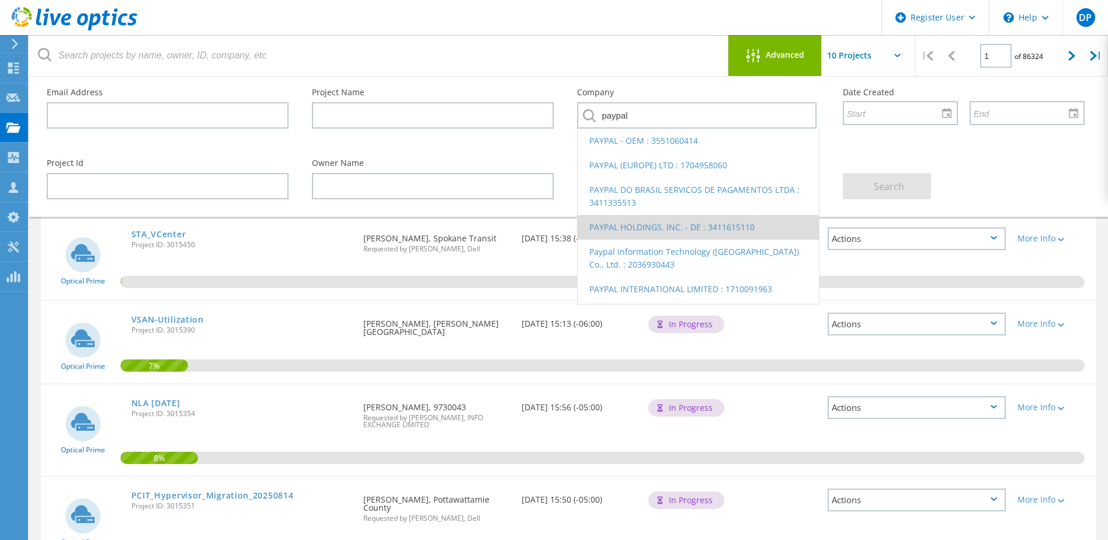
click at [628, 224] on li "PAYPAL HOLDINGS, INC. - DE : 3411615110" at bounding box center [698, 227] width 241 height 25
type input "PAYPAL HOLDINGS, INC. - DE : 3411615110"
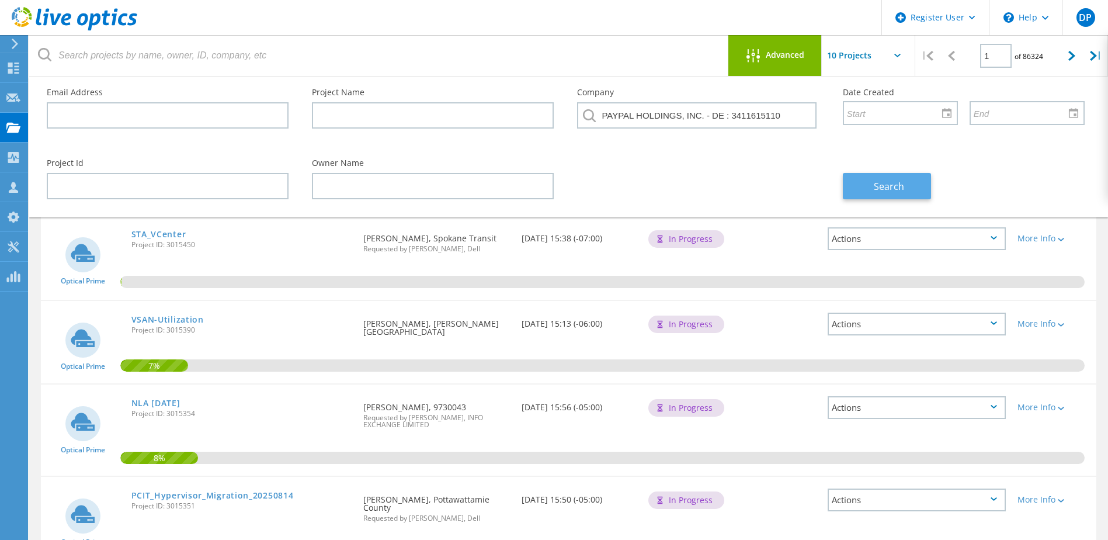
click at [875, 185] on span "Search" at bounding box center [889, 186] width 30 height 13
click at [769, 59] on span "Advanced" at bounding box center [785, 55] width 39 height 8
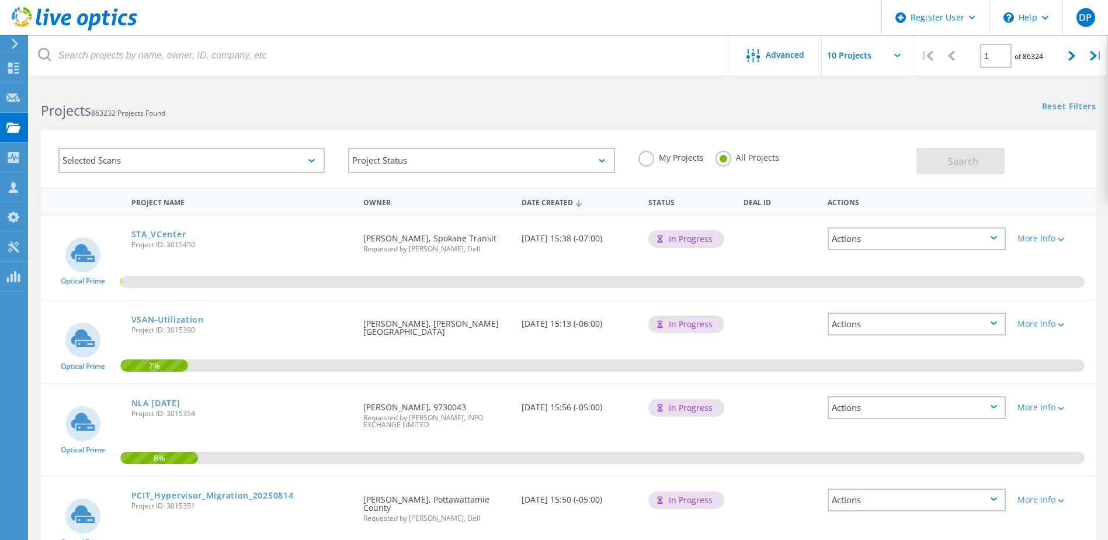
click at [185, 172] on div "Selected Scans" at bounding box center [191, 160] width 266 height 25
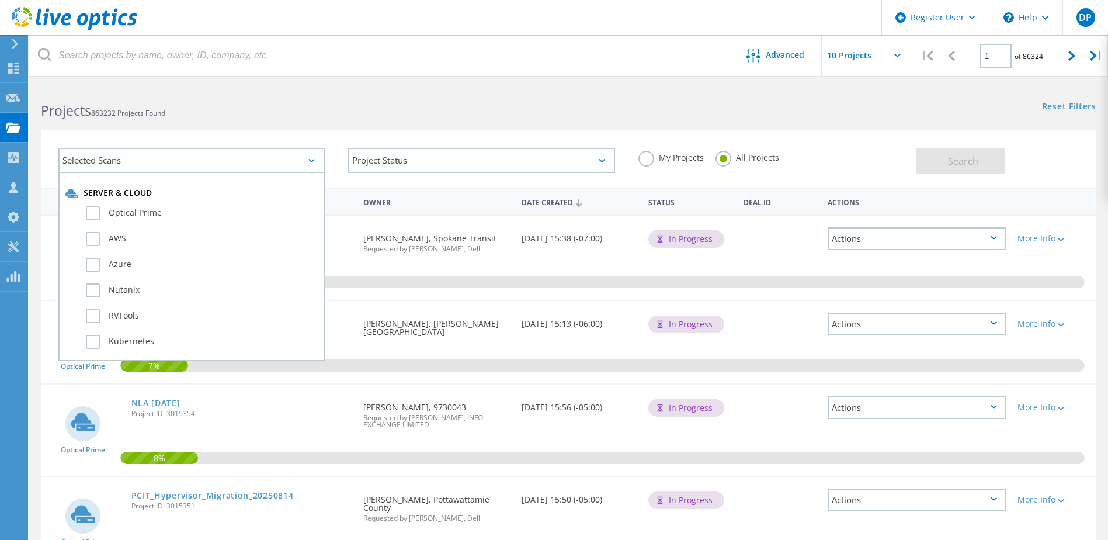
click at [185, 172] on div "Server & Cloud Optical Prime AWS Azure Nutanix RVTools Kubernetes Workloads SQL…" at bounding box center [191, 266] width 266 height 189
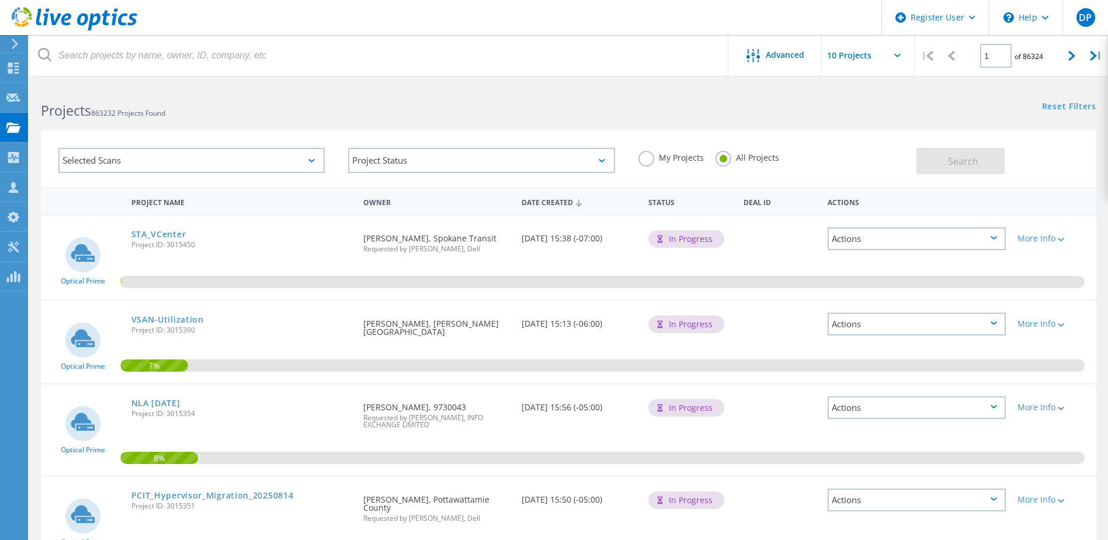
click at [366, 99] on div "Projects 863232 Projects Found" at bounding box center [298, 100] width 539 height 31
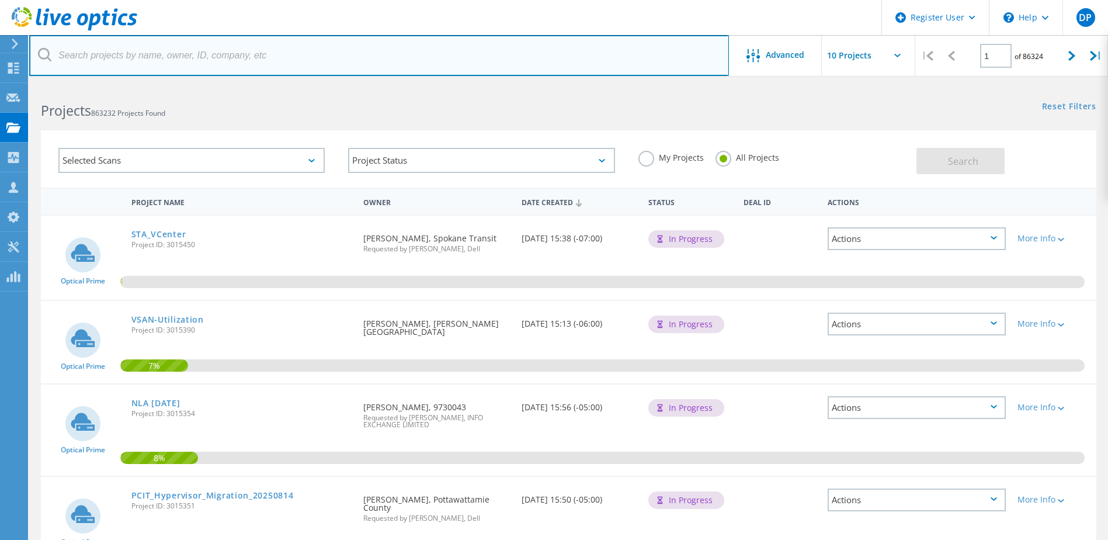
click at [267, 64] on input "text" at bounding box center [379, 55] width 700 height 41
type input "paypal"
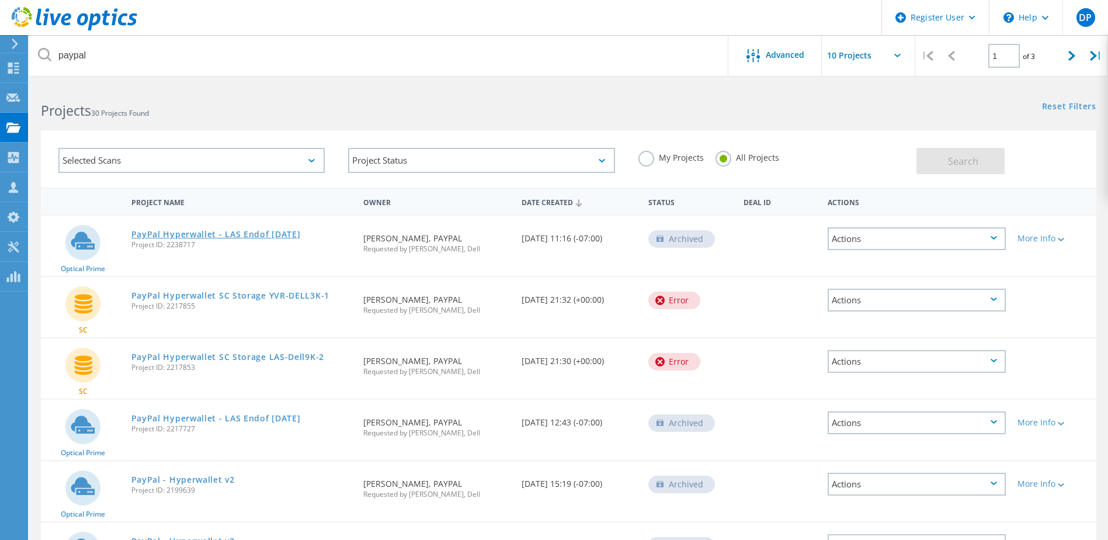
click at [220, 235] on link "PayPal Hyperwallet - LAS Endof [DATE]" at bounding box center [215, 234] width 169 height 8
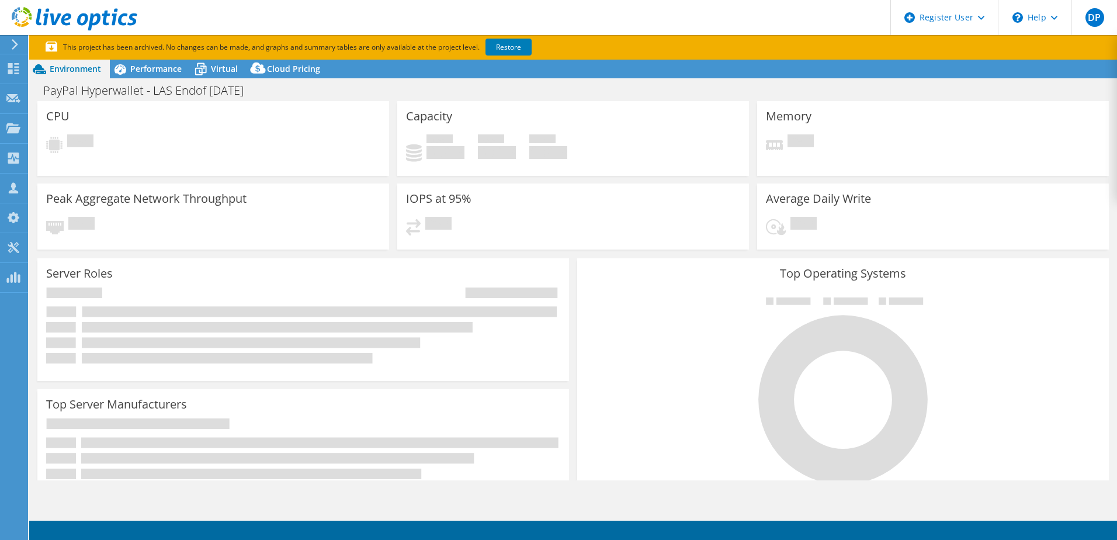
select select "USD"
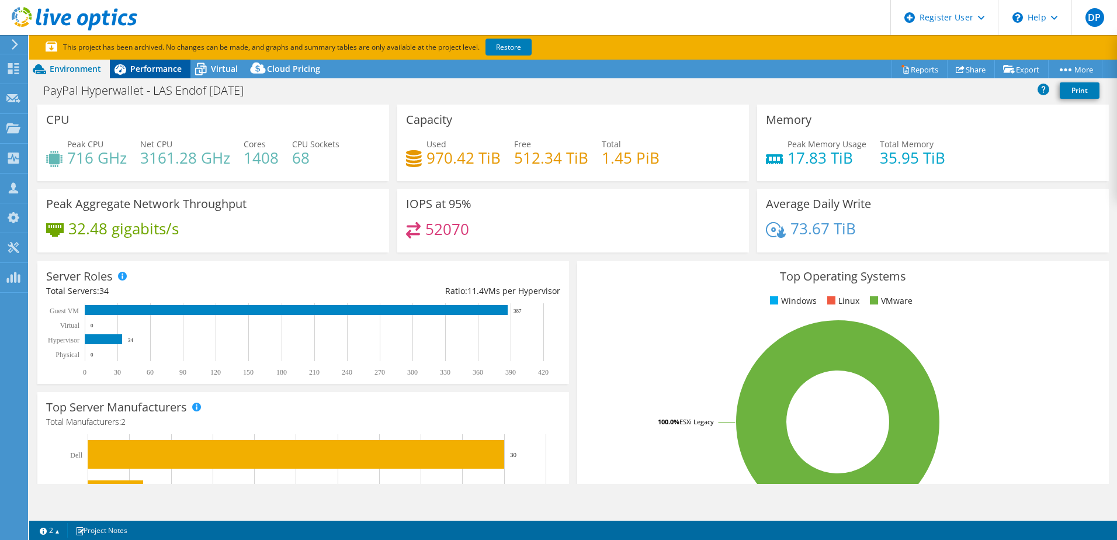
click at [132, 70] on span "Performance" at bounding box center [155, 68] width 51 height 11
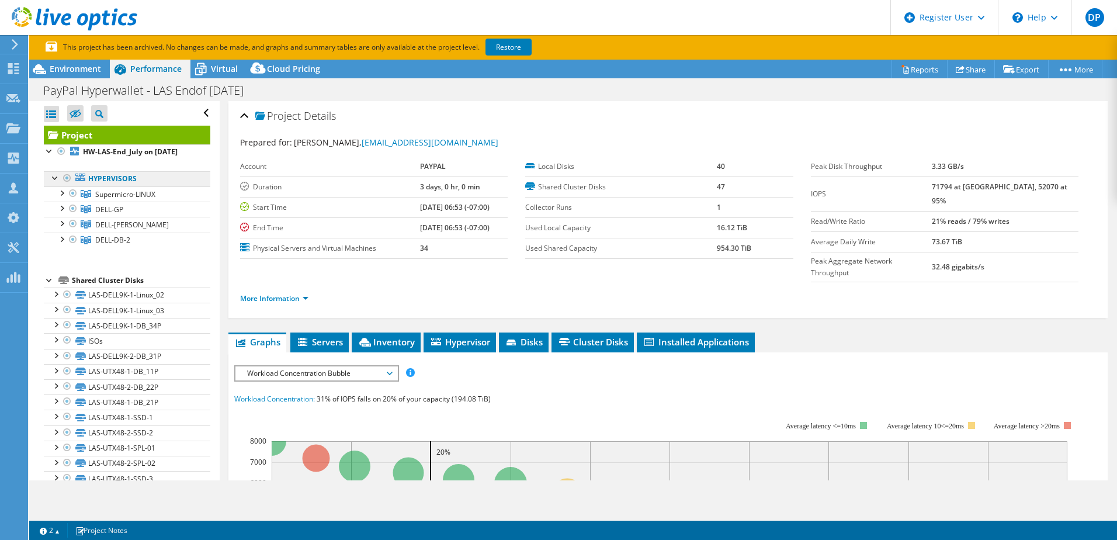
click at [114, 186] on link "Hypervisors" at bounding box center [127, 178] width 167 height 15
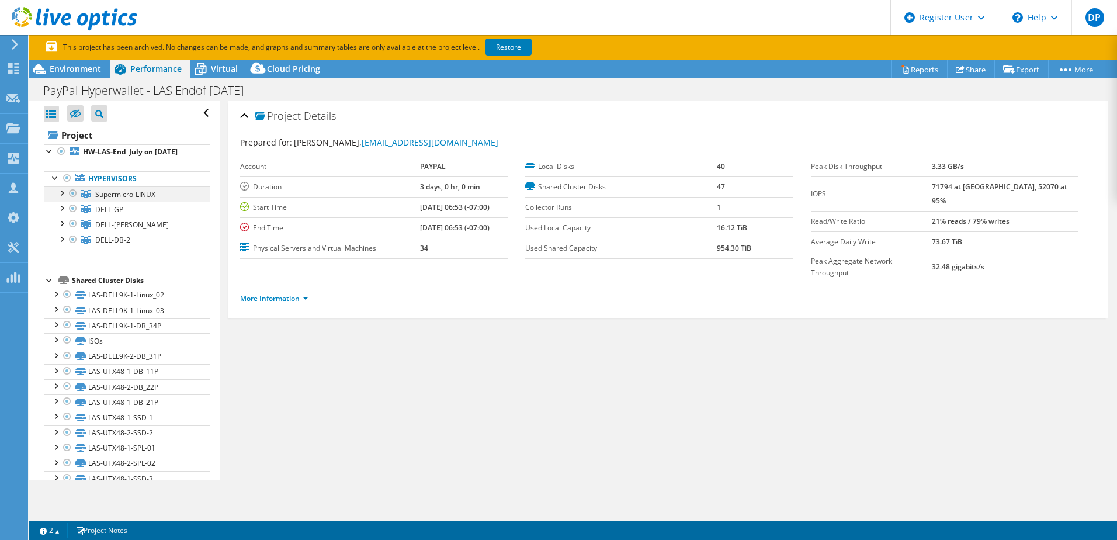
click at [63, 198] on div at bounding box center [62, 192] width 12 height 12
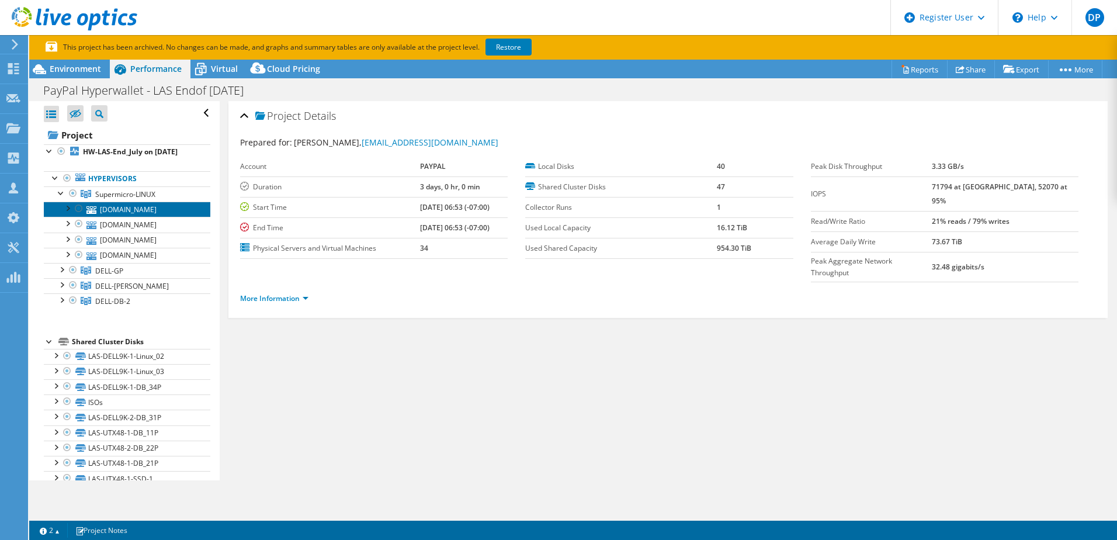
click at [147, 217] on link "[DOMAIN_NAME]" at bounding box center [127, 209] width 167 height 15
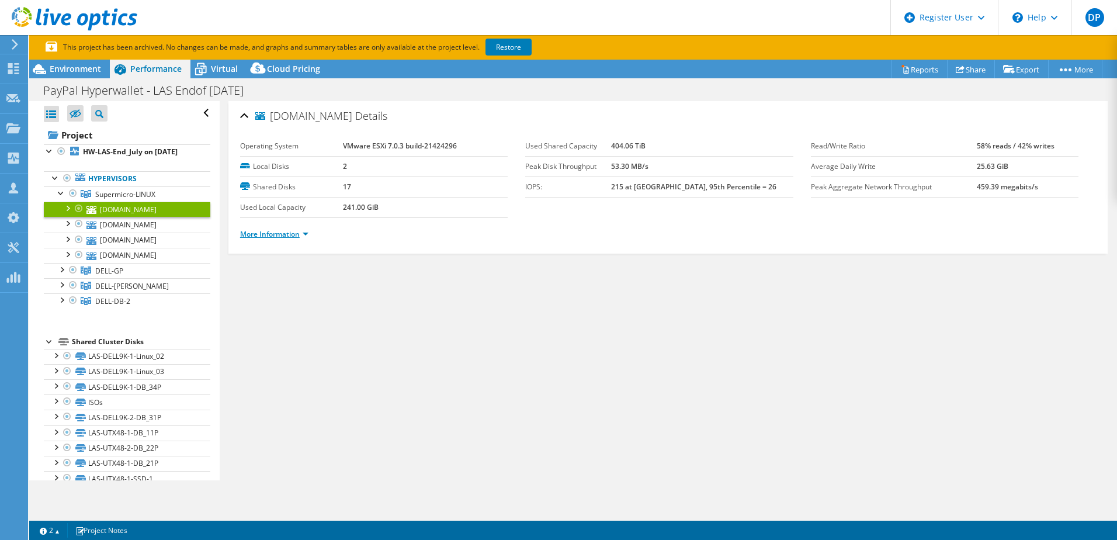
click at [286, 231] on link "More Information" at bounding box center [274, 234] width 68 height 10
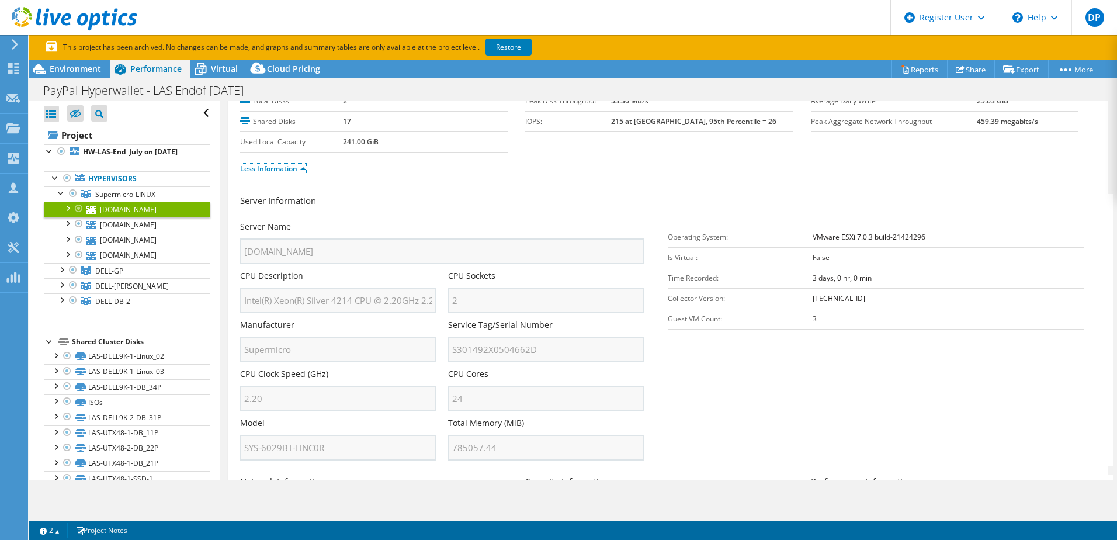
scroll to position [58, 0]
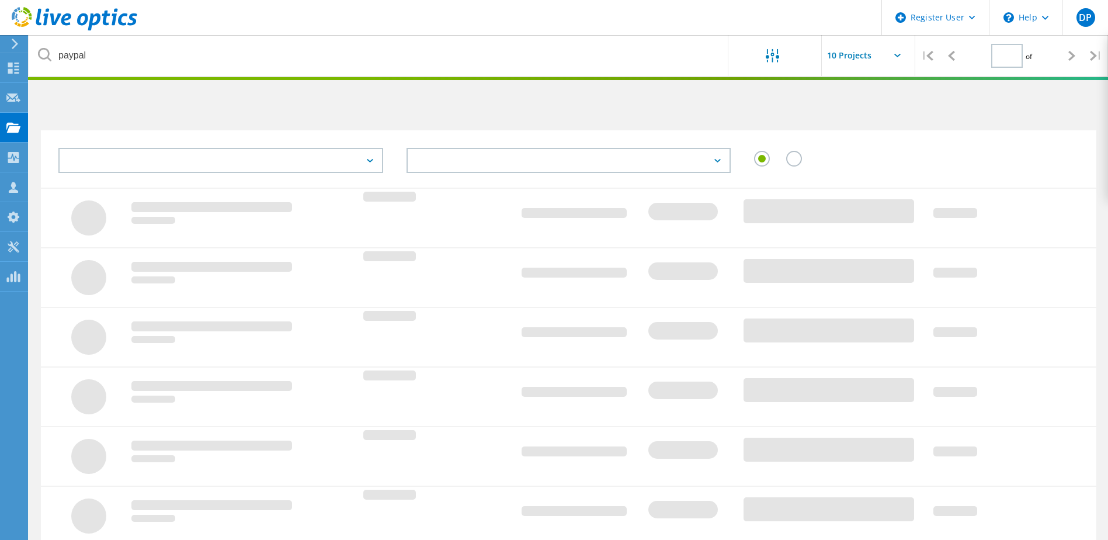
type input "1"
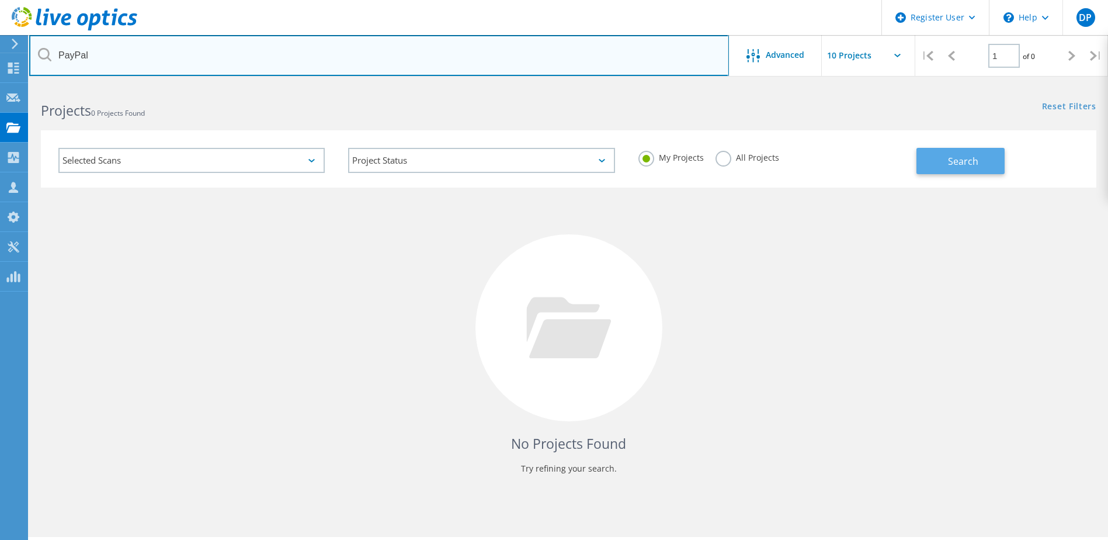
type input "PayPal"
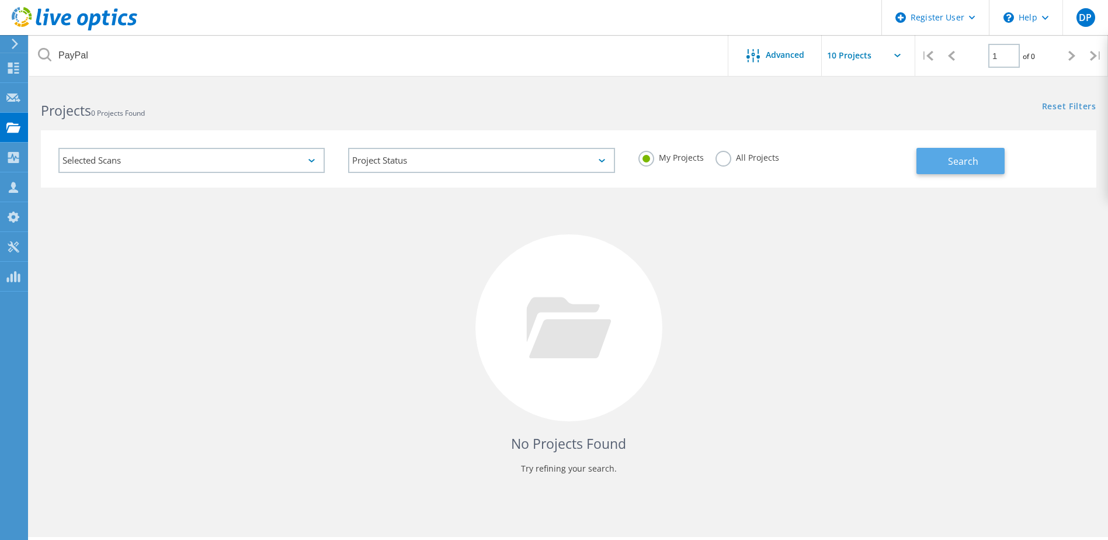
click at [963, 168] on button "Search" at bounding box center [961, 161] width 88 height 26
click at [725, 161] on label "All Projects" at bounding box center [748, 156] width 64 height 11
click at [0, 0] on input "All Projects" at bounding box center [0, 0] width 0 height 0
click at [924, 170] on button "Search" at bounding box center [961, 161] width 88 height 26
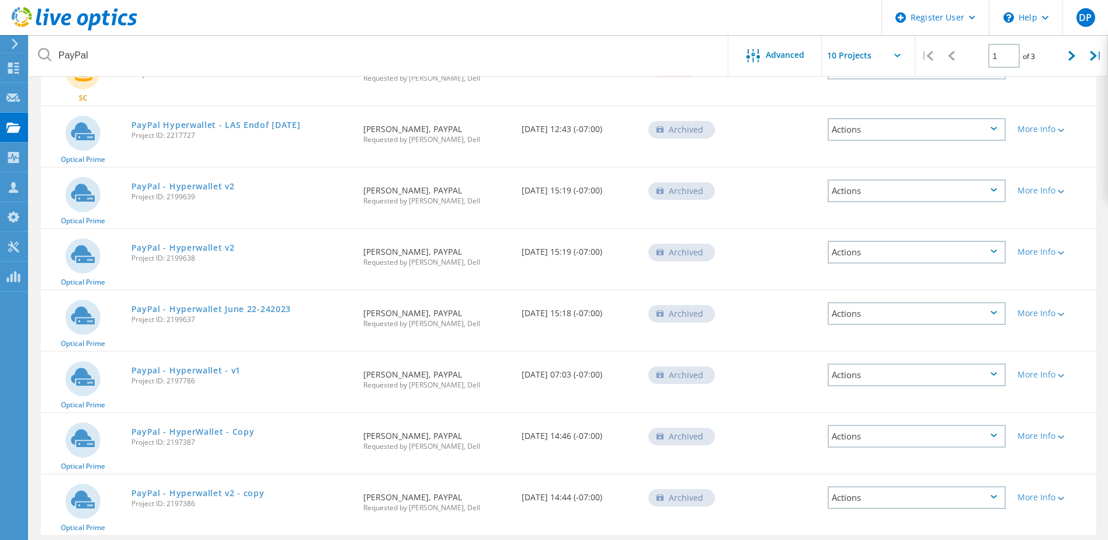
scroll to position [335, 0]
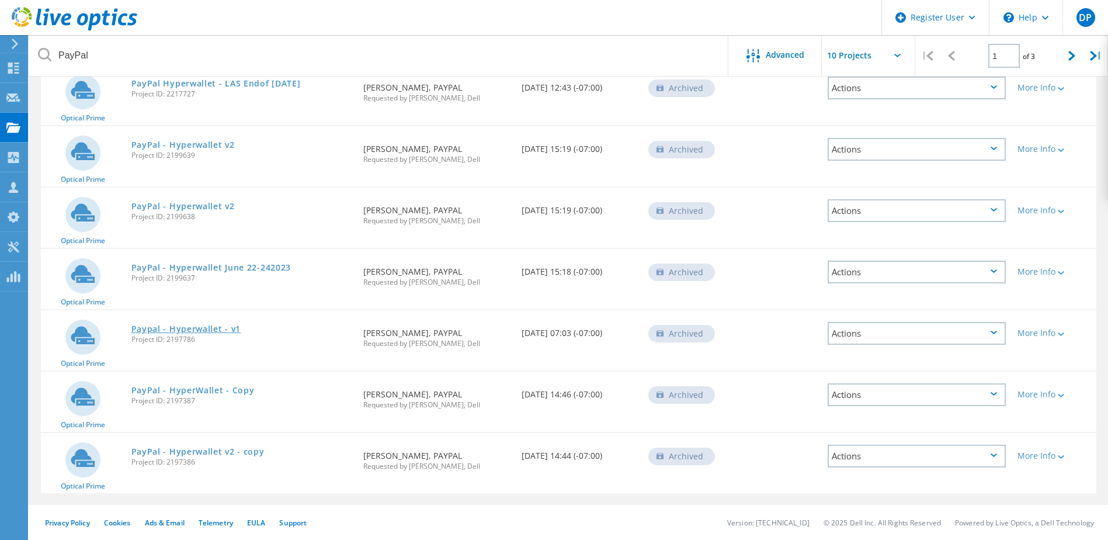
click at [197, 325] on link "Paypal - Hyperwallet - v1" at bounding box center [186, 329] width 110 height 8
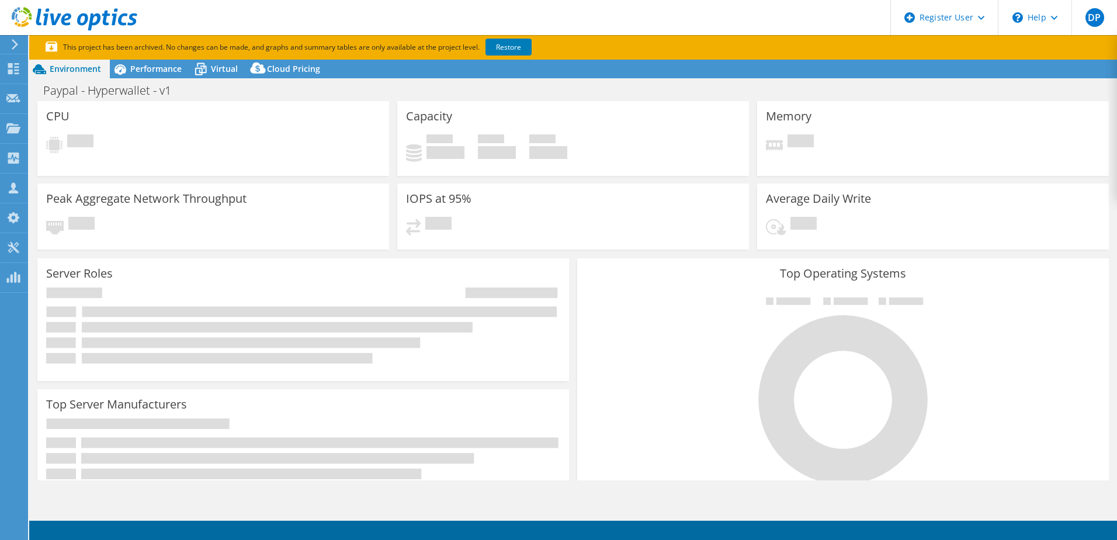
select select "USD"
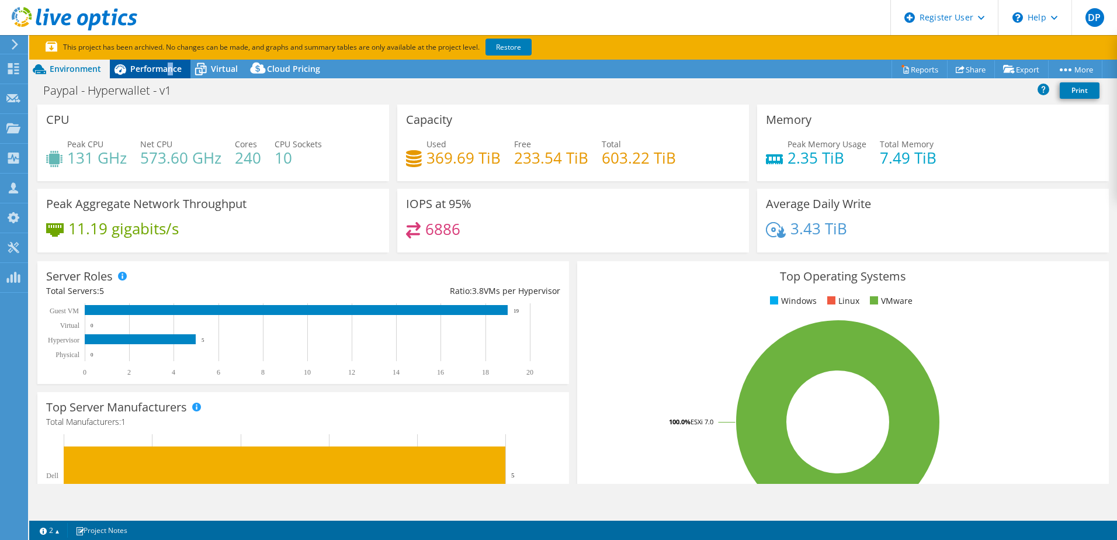
click at [169, 74] on div "Performance" at bounding box center [150, 69] width 81 height 19
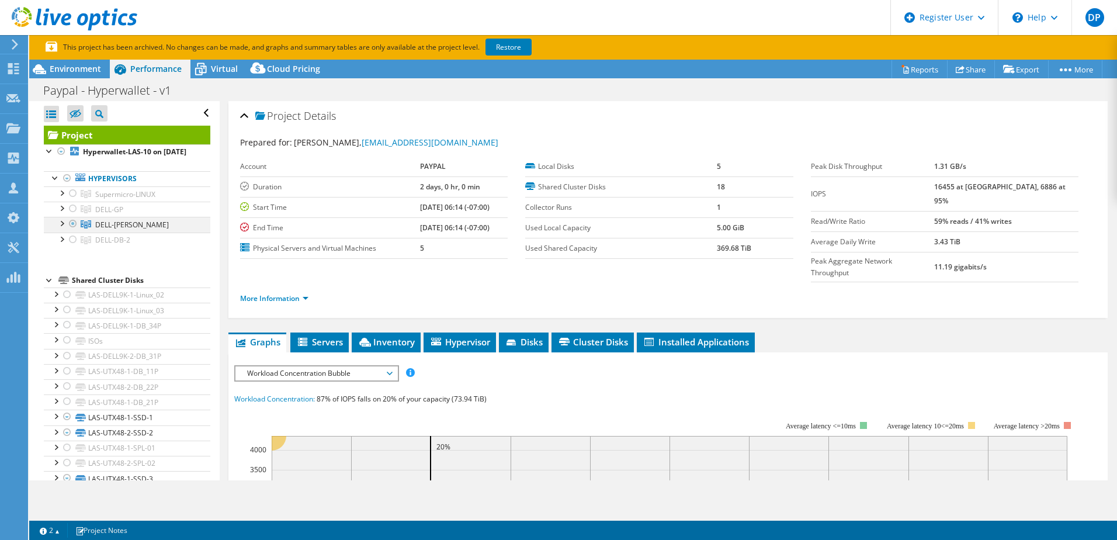
click at [64, 228] on div at bounding box center [62, 223] width 12 height 12
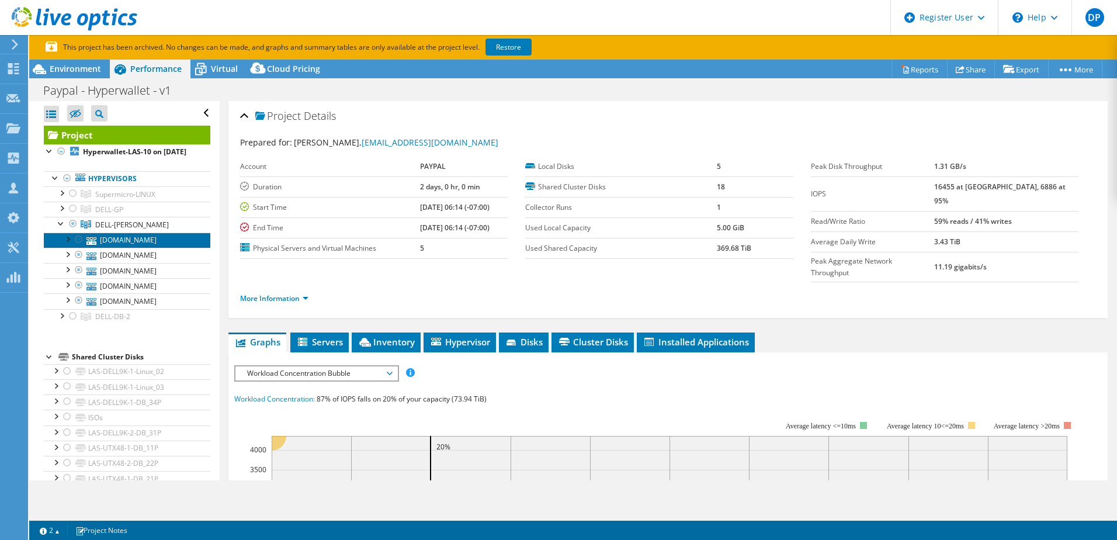
click at [124, 246] on link "[DOMAIN_NAME]" at bounding box center [127, 240] width 167 height 15
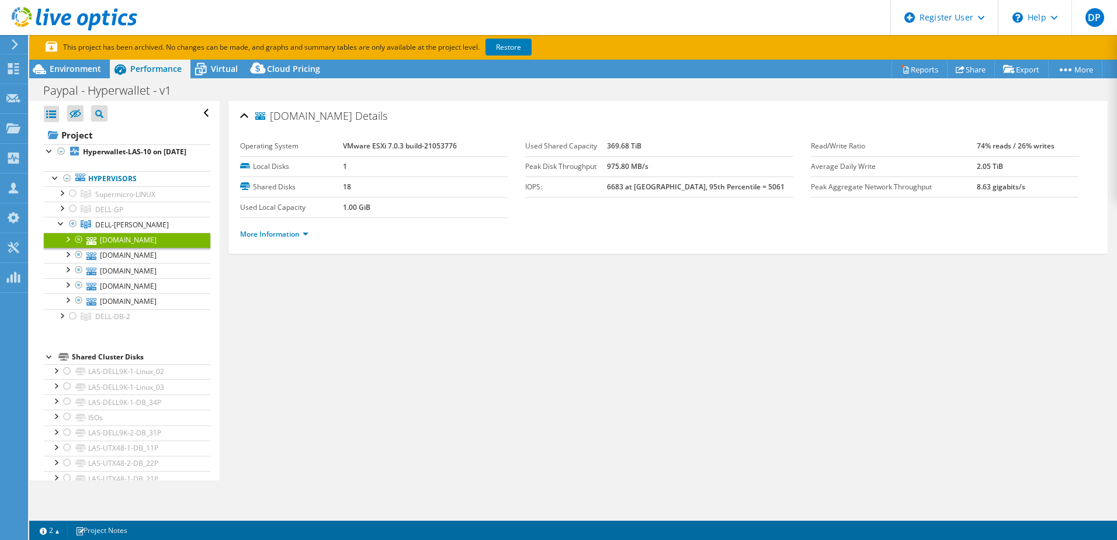
click at [279, 243] on div "More Information" at bounding box center [668, 234] width 856 height 33
click at [278, 236] on link "More Information" at bounding box center [274, 234] width 68 height 10
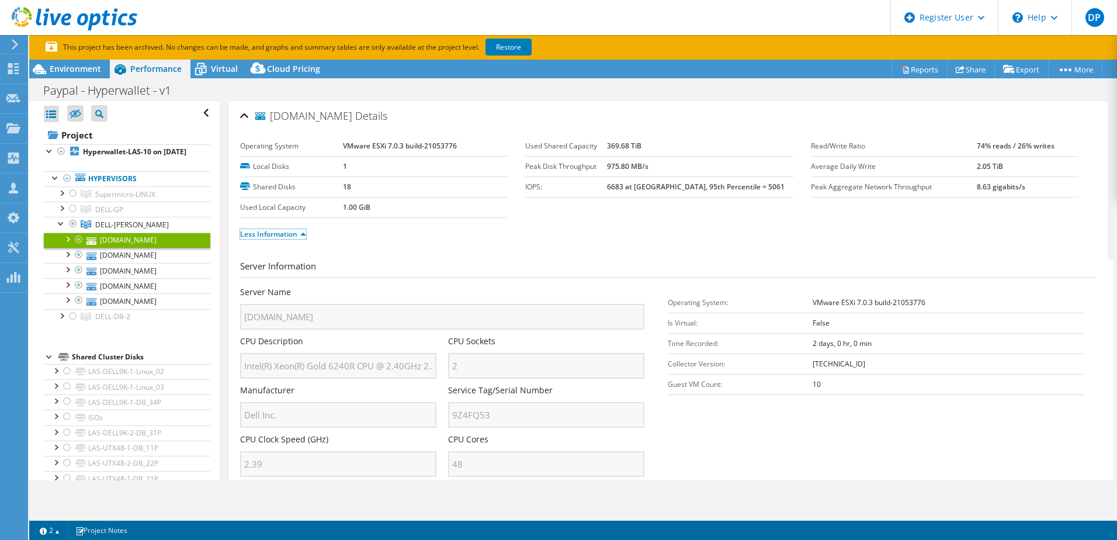
scroll to position [272, 0]
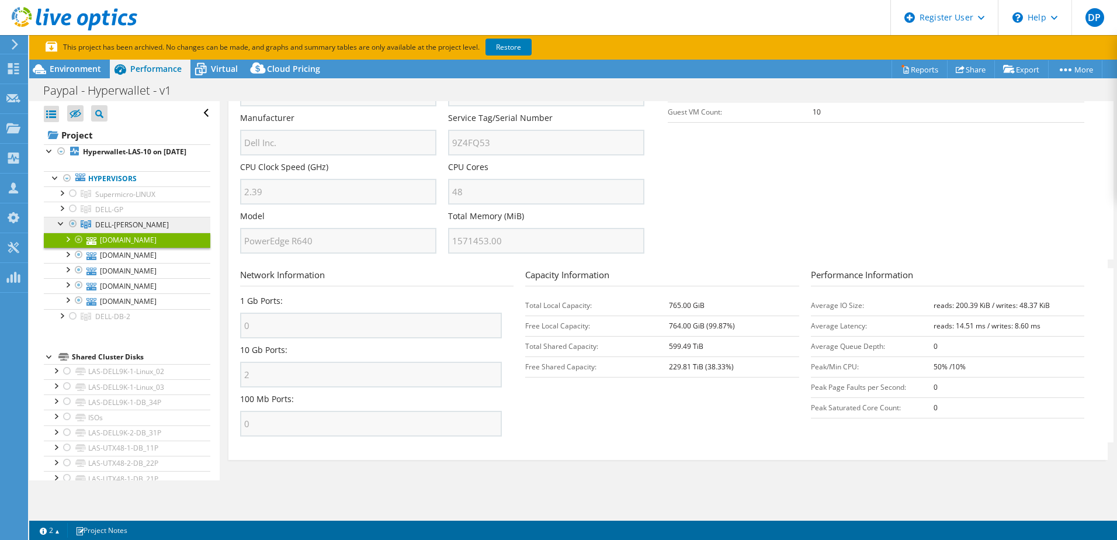
click at [123, 202] on link "DELL-[PERSON_NAME]" at bounding box center [127, 193] width 167 height 15
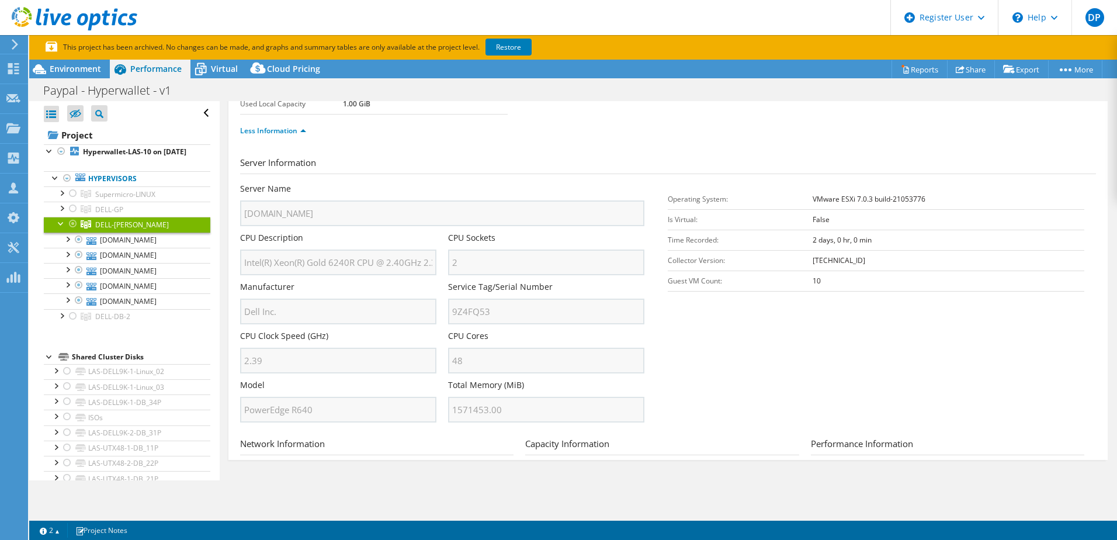
scroll to position [0, 0]
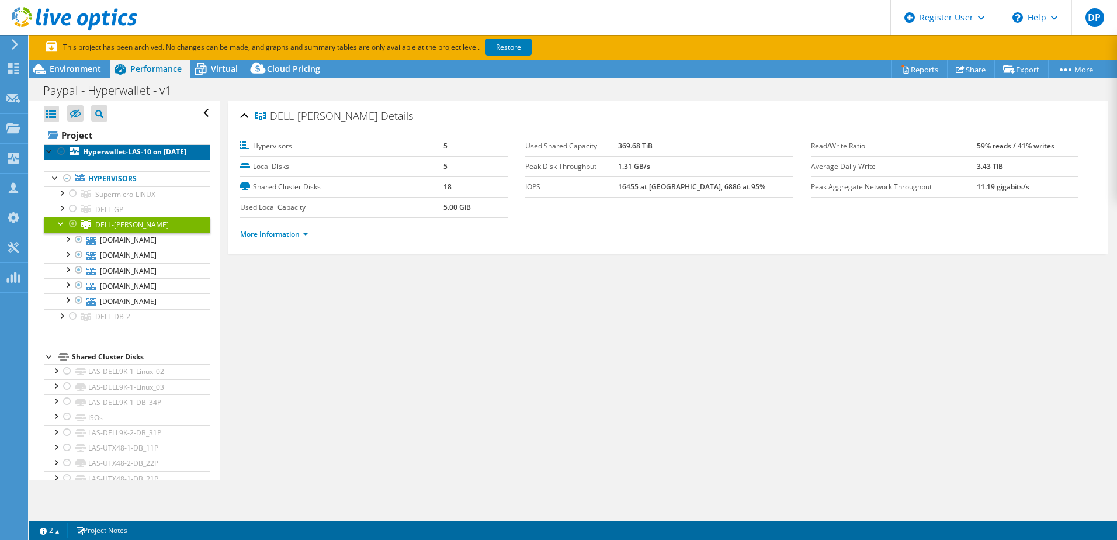
click at [136, 159] on link "Hyperwallet-LAS-10 on [DATE]" at bounding box center [127, 151] width 167 height 15
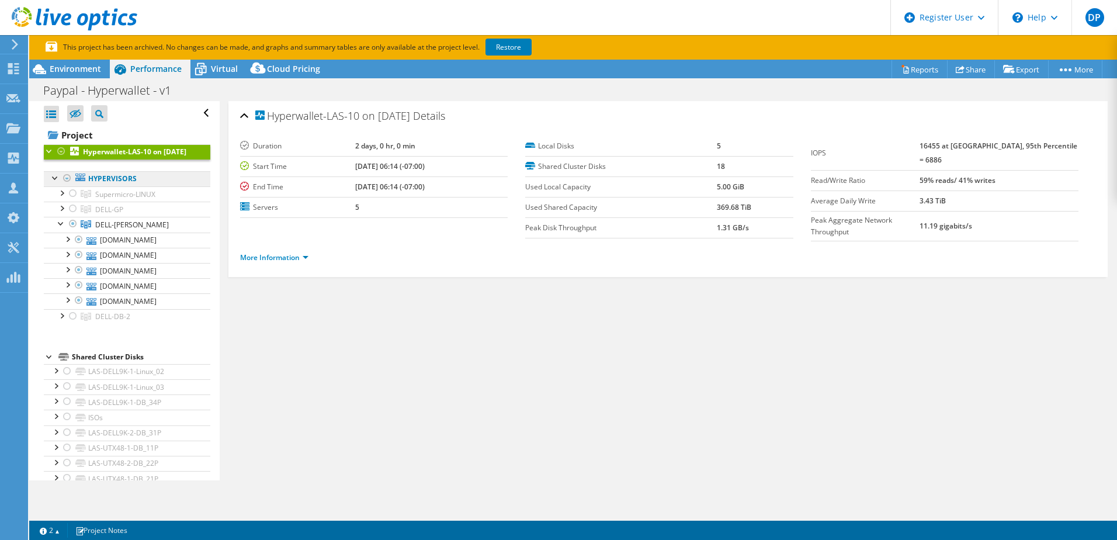
click at [110, 186] on link "Hypervisors" at bounding box center [127, 178] width 167 height 15
click at [122, 263] on link "[DOMAIN_NAME]" at bounding box center [127, 255] width 167 height 15
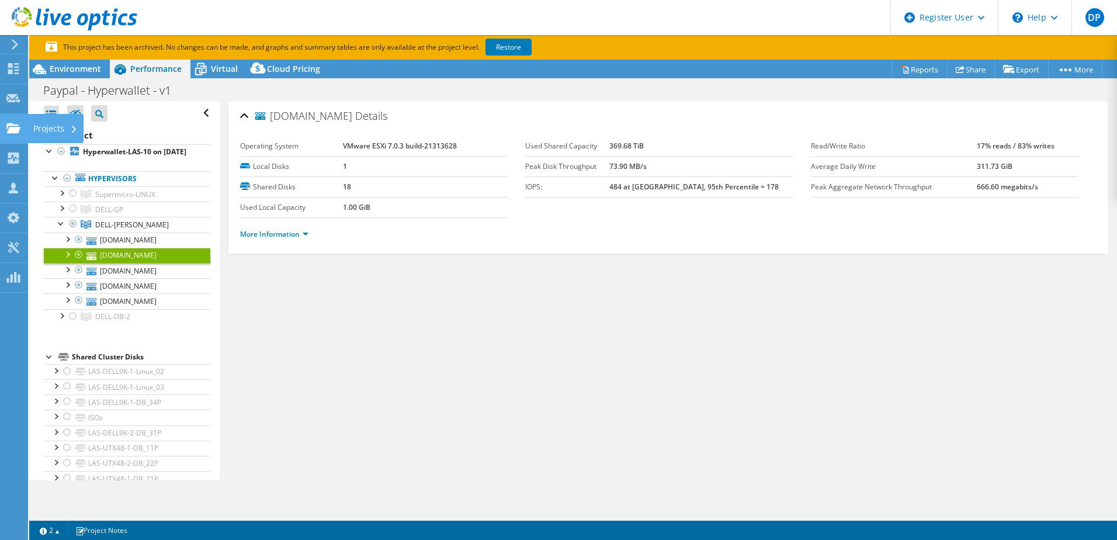
click at [11, 130] on use at bounding box center [13, 128] width 14 height 10
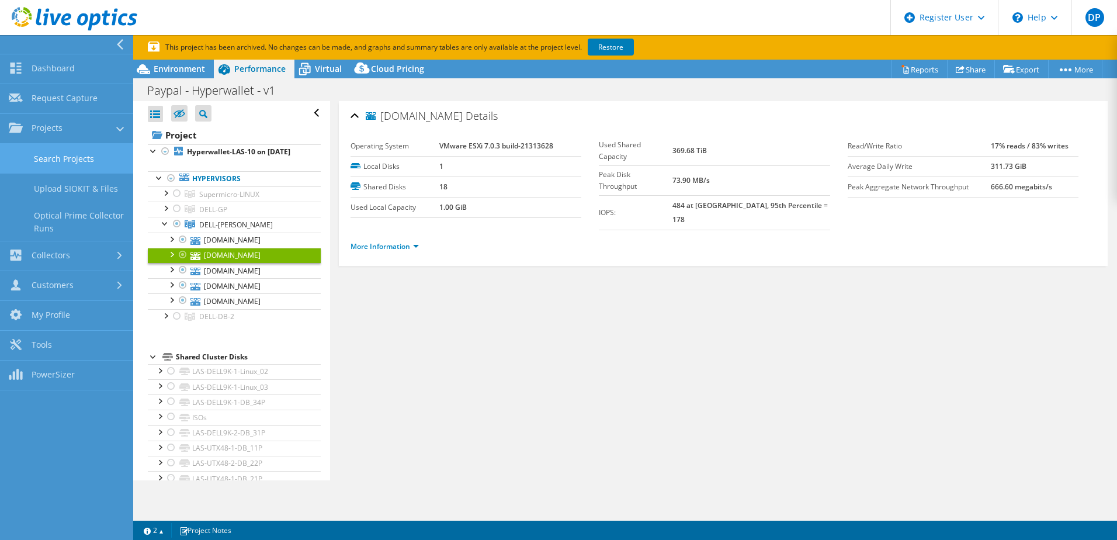
click at [64, 159] on link "Search Projects" at bounding box center [66, 159] width 133 height 30
